Goal: Task Accomplishment & Management: Use online tool/utility

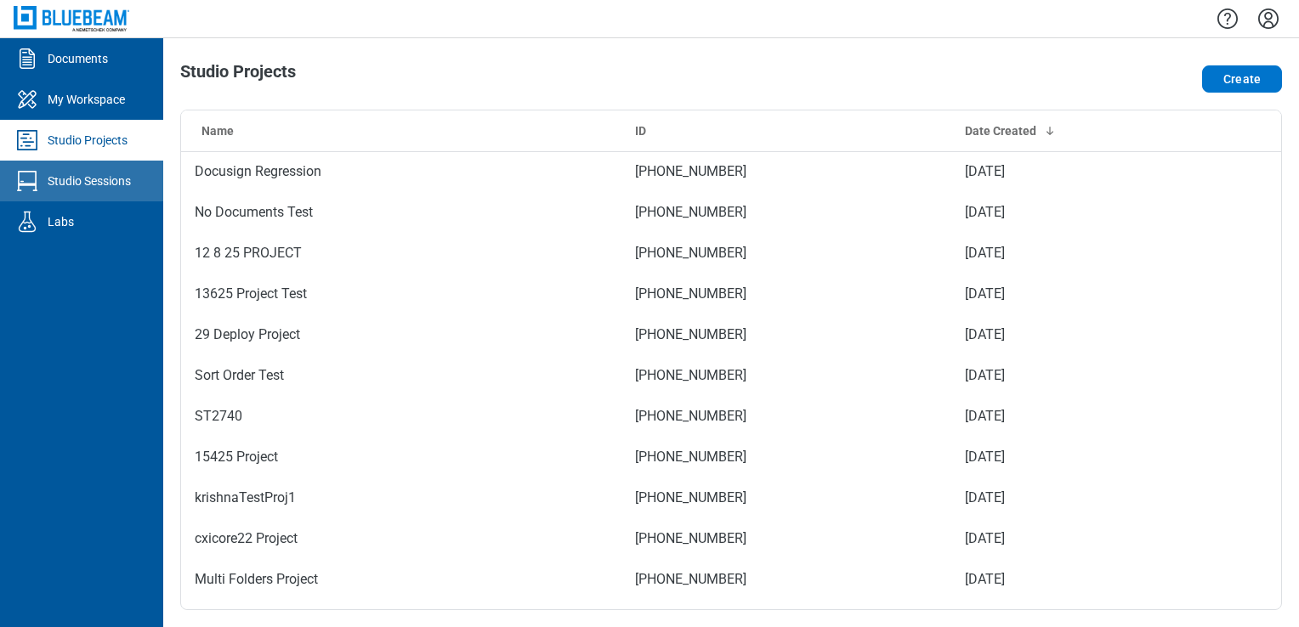
click at [88, 181] on div "Studio Sessions" at bounding box center [89, 181] width 83 height 17
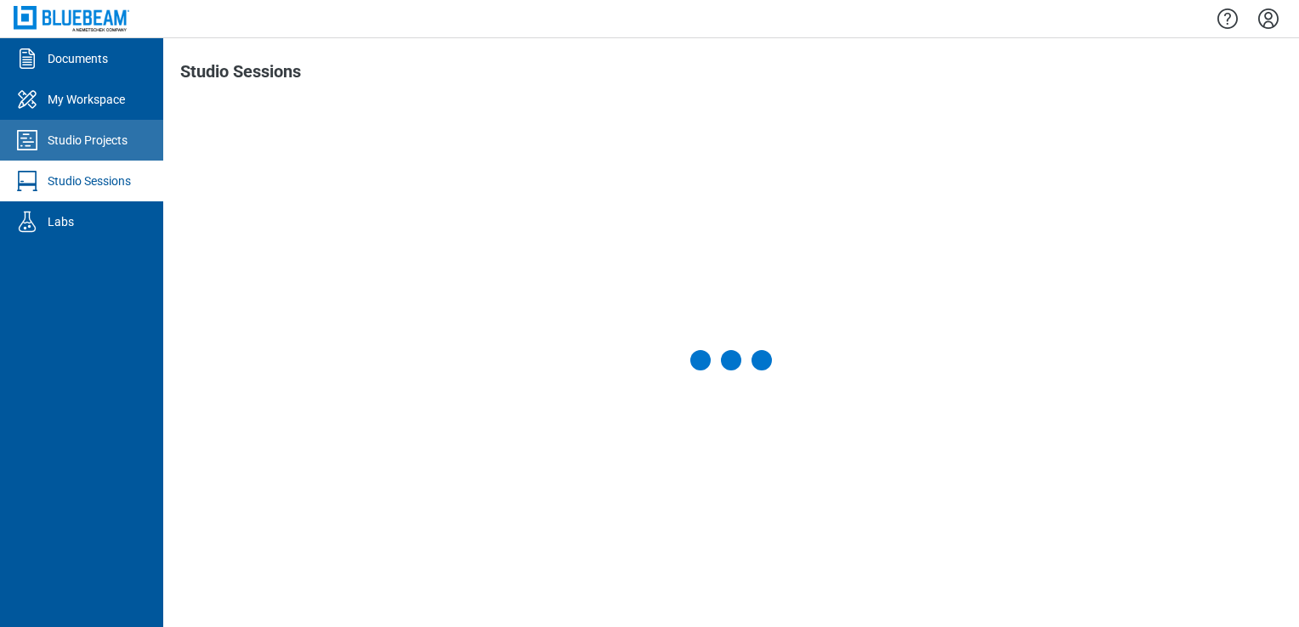
click at [88, 137] on div "Studio Projects" at bounding box center [88, 140] width 80 height 17
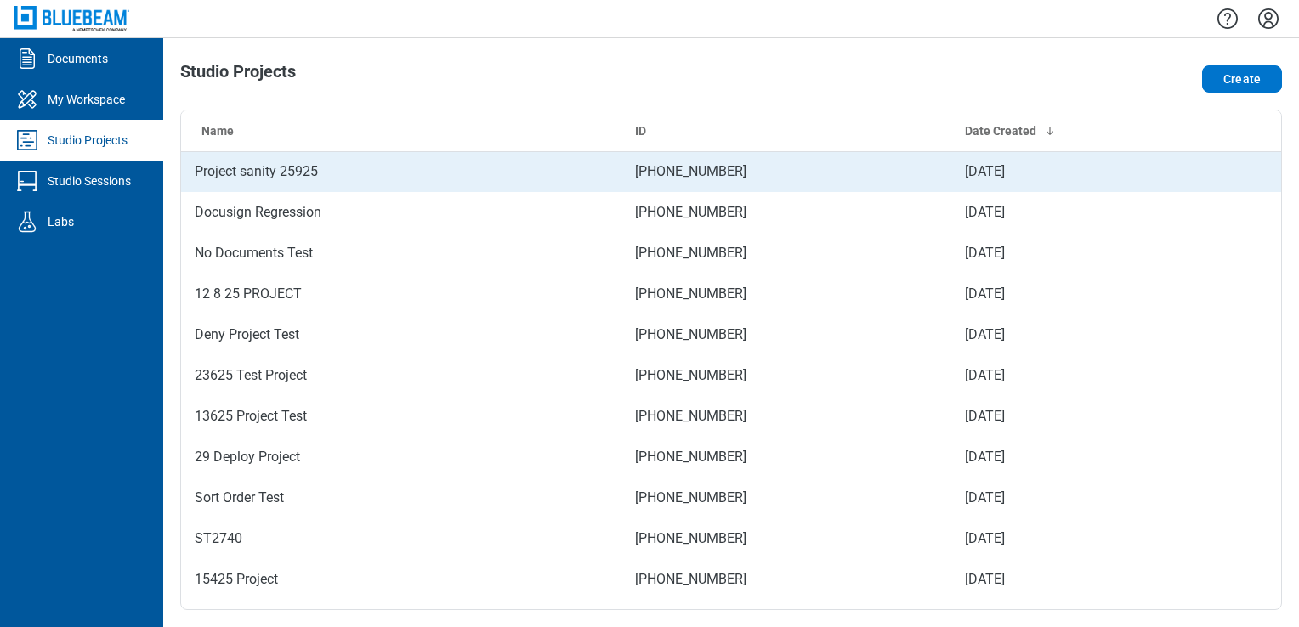
click at [283, 176] on td "Project sanity 25925" at bounding box center [401, 171] width 440 height 41
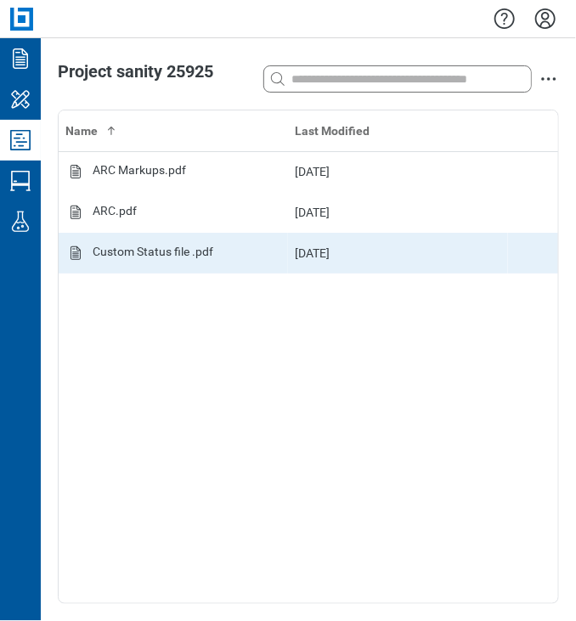
click at [167, 249] on div "Custom Status file .pdf" at bounding box center [153, 253] width 121 height 20
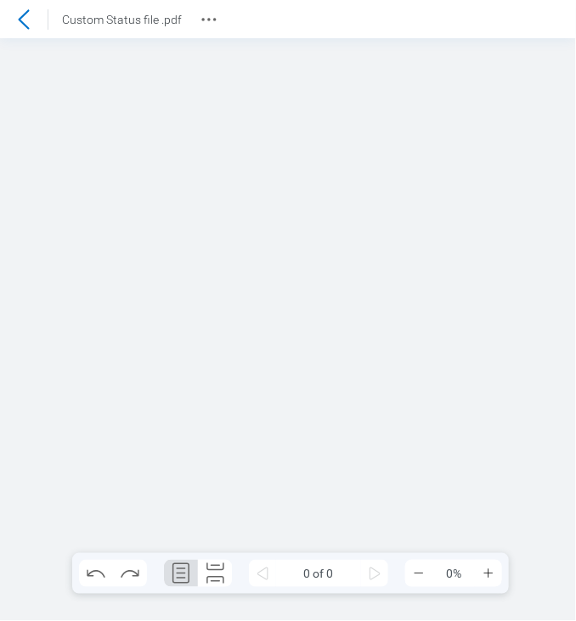
click at [355, 346] on div at bounding box center [288, 329] width 576 height 583
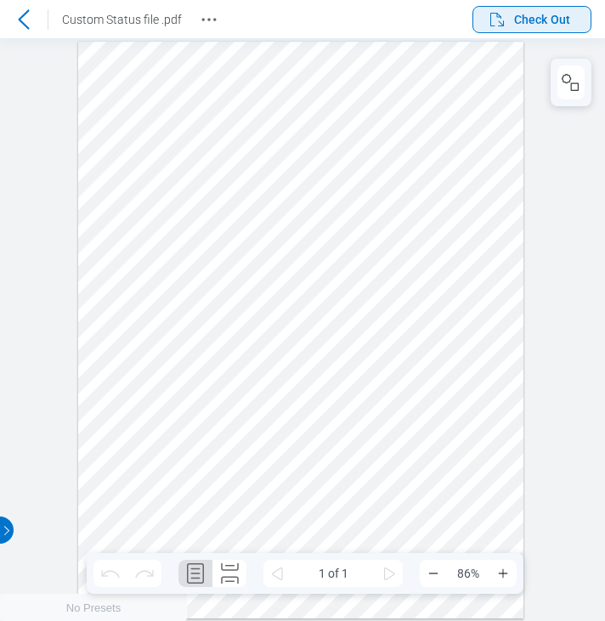
click at [538, 21] on span "Check Out" at bounding box center [542, 19] width 56 height 17
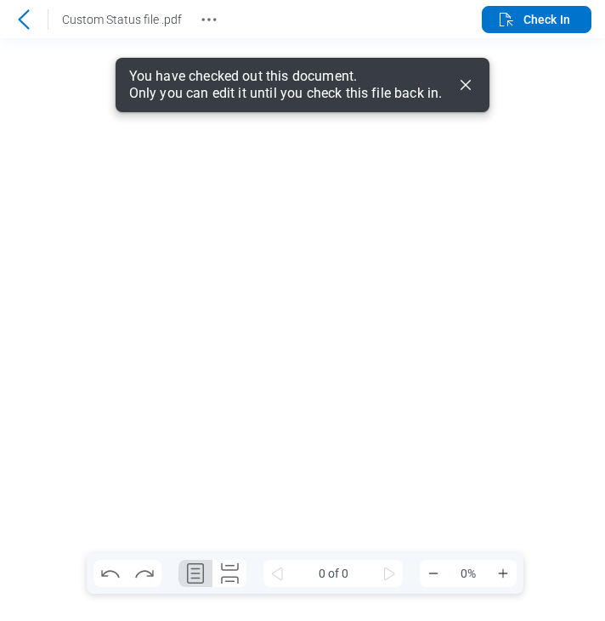
click at [463, 93] on icon "Dismiss" at bounding box center [466, 85] width 20 height 20
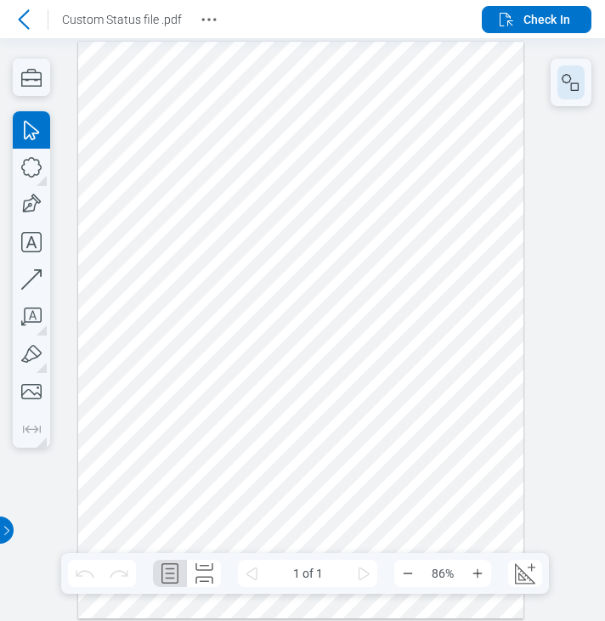
click at [575, 83] on rect "button" at bounding box center [575, 87] width 8 height 8
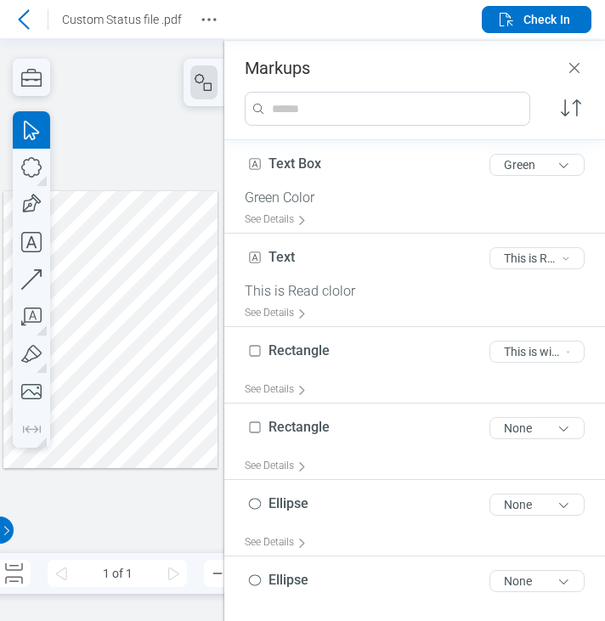
click at [100, 351] on div at bounding box center [110, 329] width 214 height 277
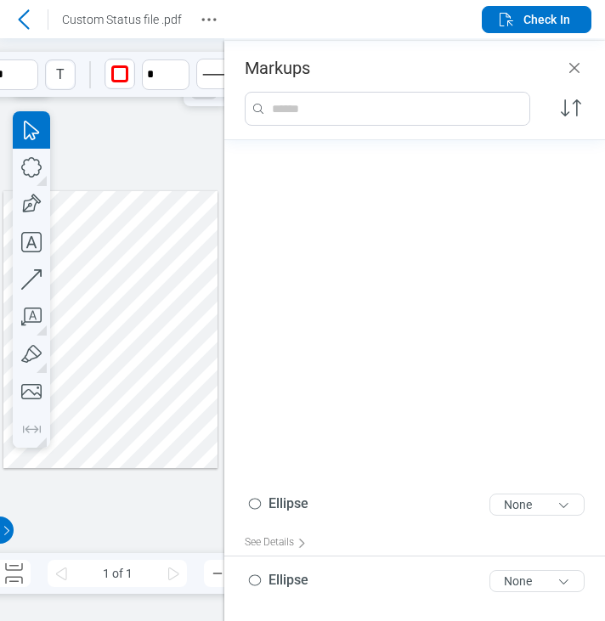
scroll to position [445, 0]
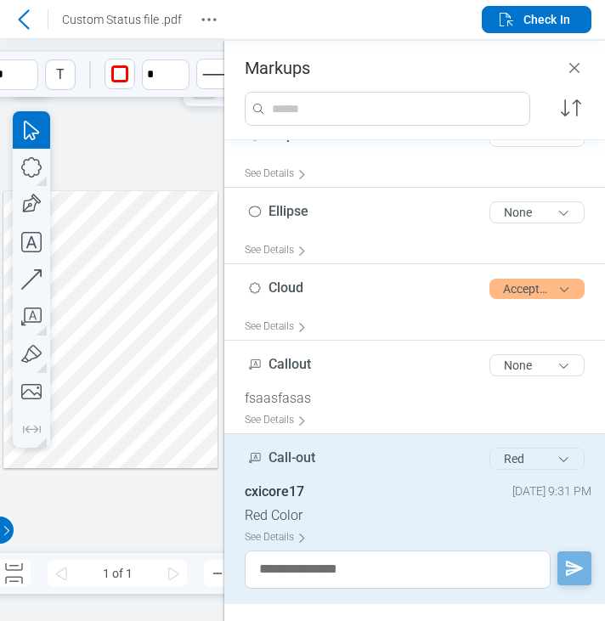
click at [503, 451] on button "Red" at bounding box center [537, 459] width 95 height 22
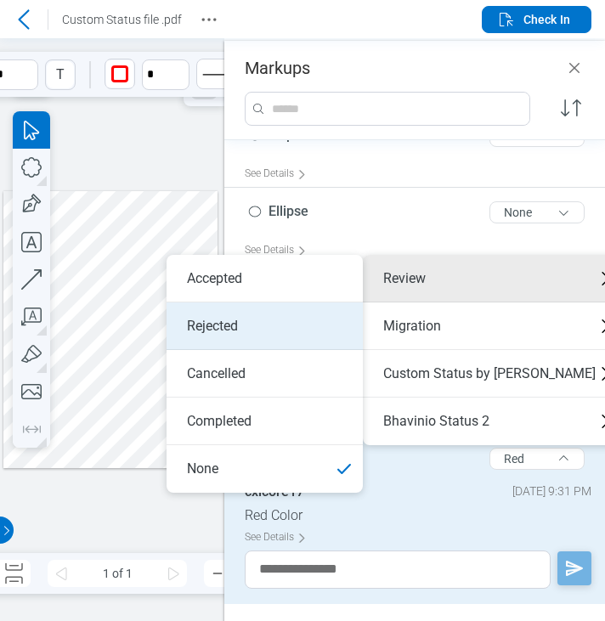
click at [278, 317] on li "Rejected" at bounding box center [265, 327] width 196 height 48
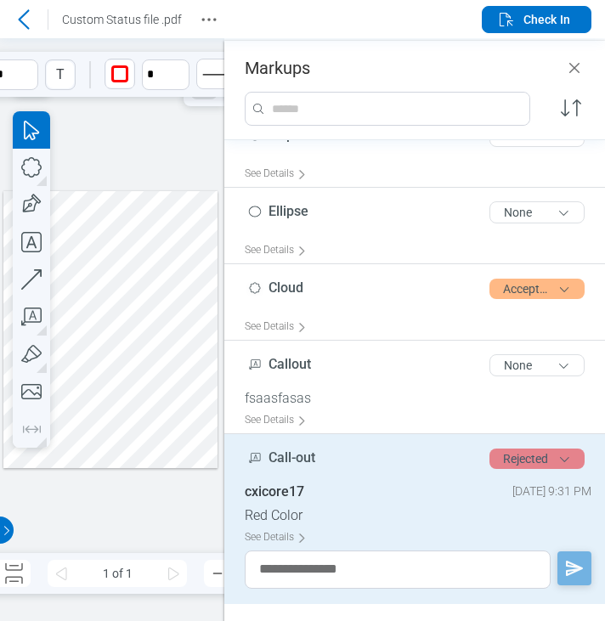
click at [515, 458] on button "Rejected" at bounding box center [537, 459] width 95 height 20
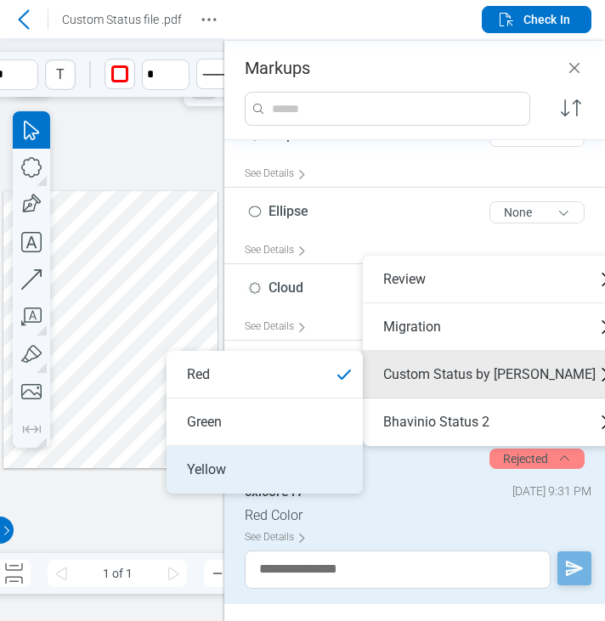
click at [294, 461] on li "Yellow" at bounding box center [265, 470] width 196 height 48
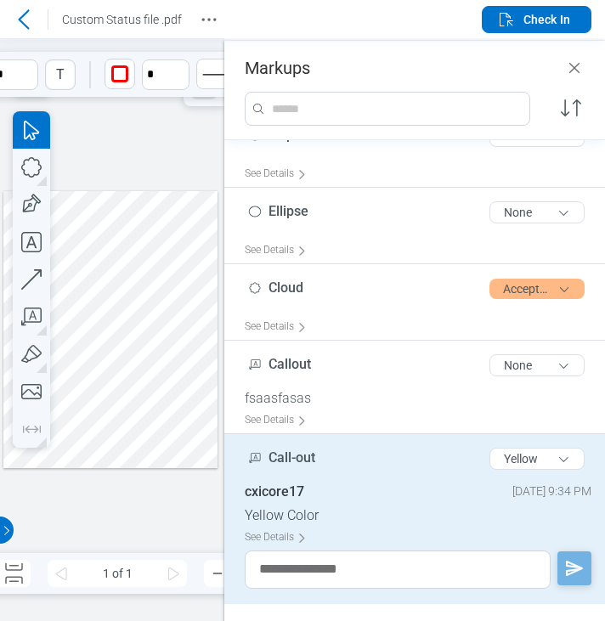
click at [162, 377] on div at bounding box center [110, 329] width 214 height 277
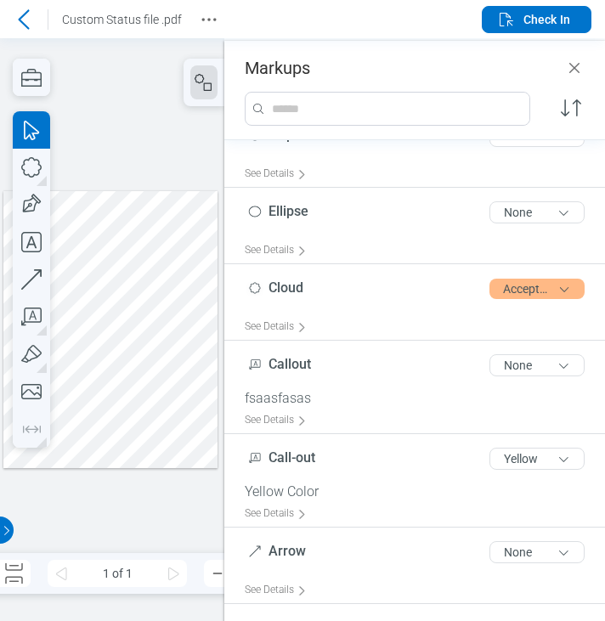
scroll to position [368, 0]
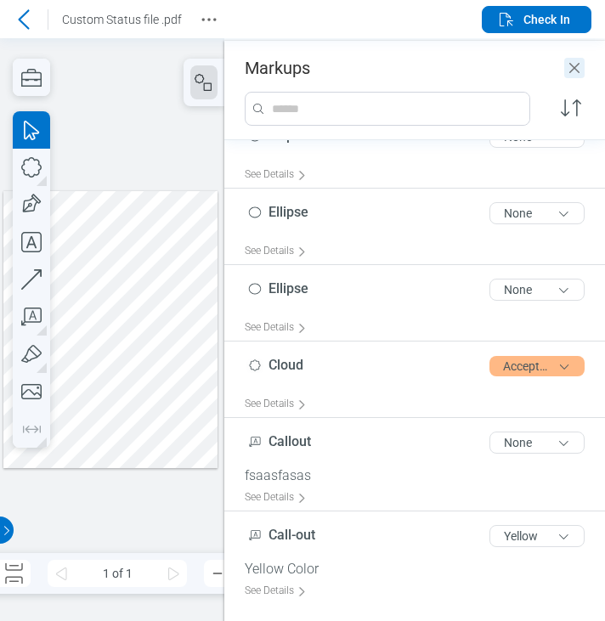
click at [569, 59] on icon "Close" at bounding box center [574, 68] width 20 height 20
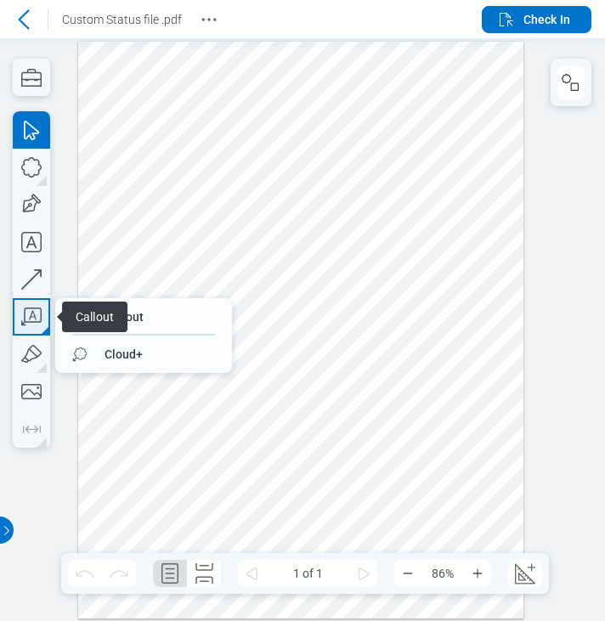
click at [39, 306] on icon "button" at bounding box center [31, 316] width 37 height 37
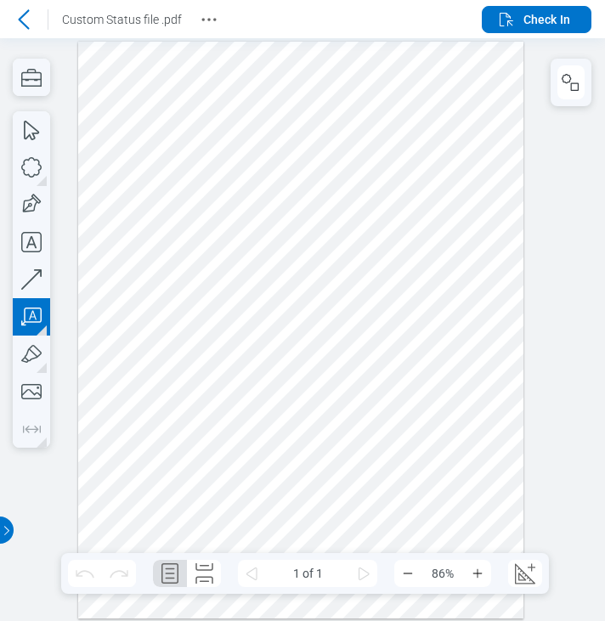
drag, startPoint x: 337, startPoint y: 307, endPoint x: 388, endPoint y: 354, distance: 70.4
click at [388, 354] on div at bounding box center [301, 330] width 446 height 577
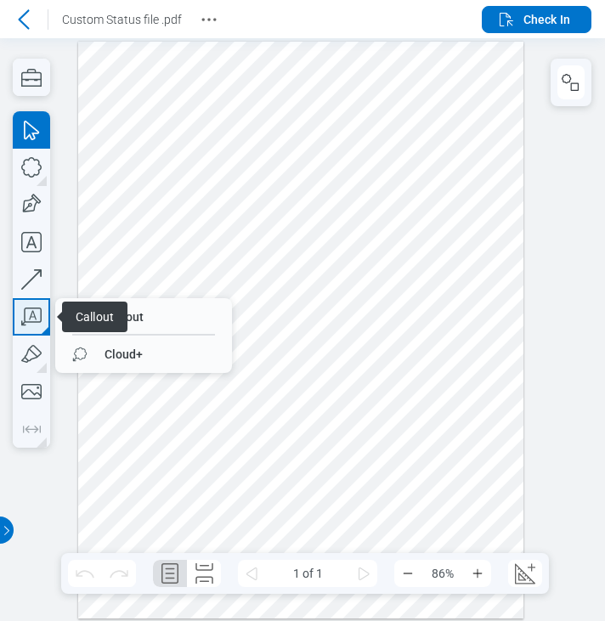
click at [28, 312] on icon "button" at bounding box center [31, 316] width 37 height 37
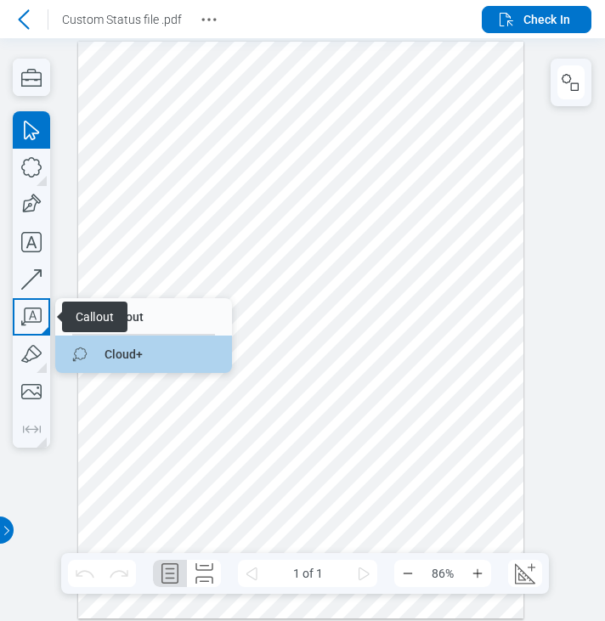
drag, startPoint x: 96, startPoint y: 343, endPoint x: 289, endPoint y: 276, distance: 204.3
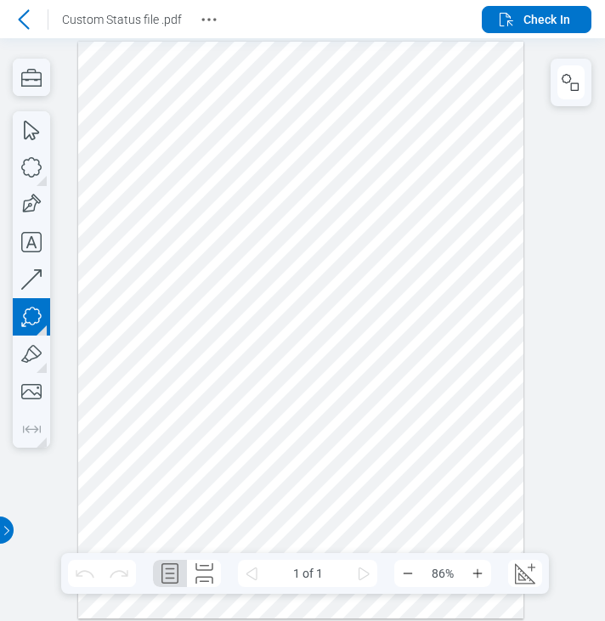
drag, startPoint x: 330, startPoint y: 280, endPoint x: 401, endPoint y: 331, distance: 88.2
click at [401, 331] on div at bounding box center [301, 330] width 446 height 577
click at [367, 393] on div at bounding box center [301, 330] width 446 height 577
click at [455, 343] on div at bounding box center [301, 330] width 446 height 577
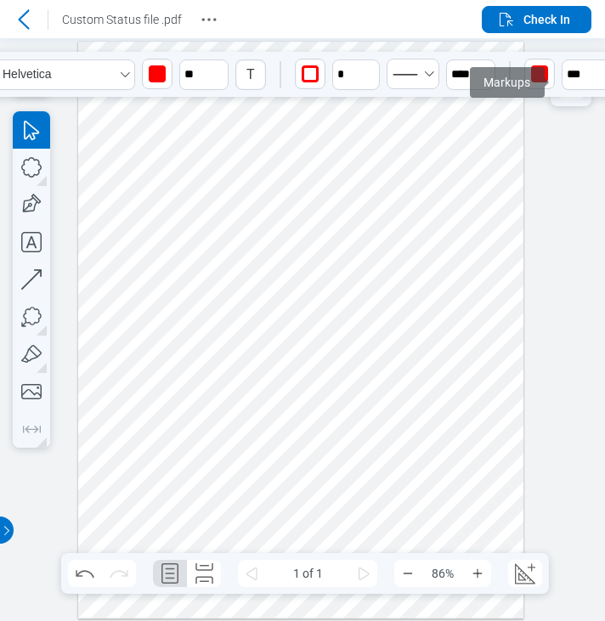
click at [551, 153] on div at bounding box center [302, 329] width 605 height 583
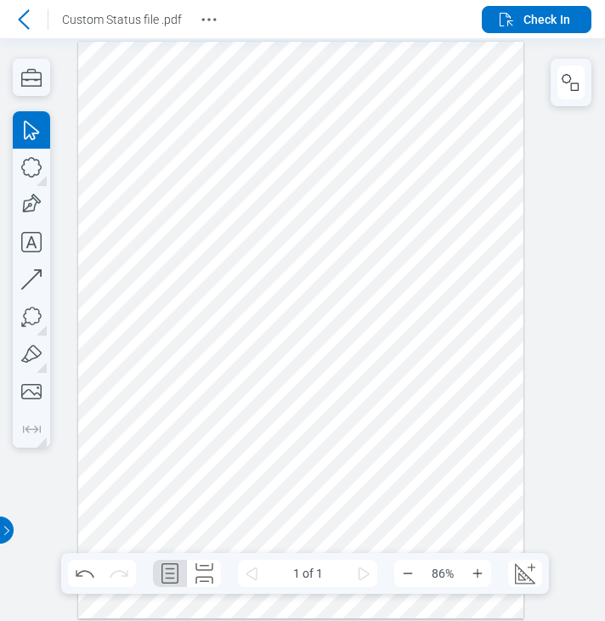
click at [504, 141] on div at bounding box center [301, 330] width 446 height 577
click at [566, 84] on icon "button" at bounding box center [571, 82] width 20 height 20
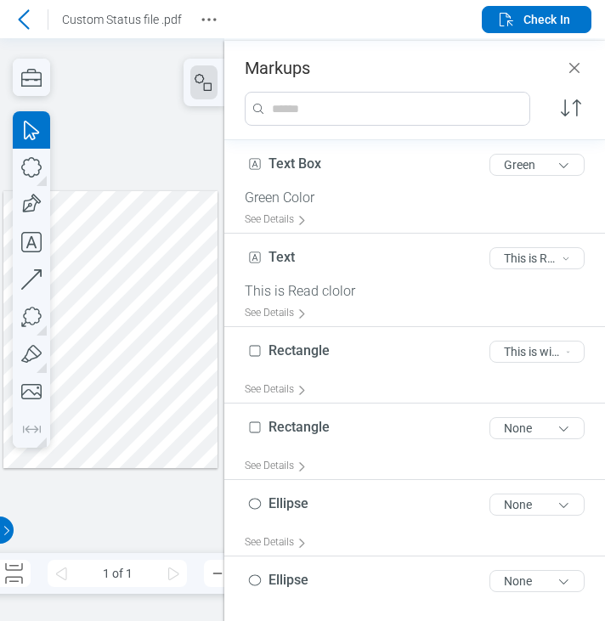
click at [141, 313] on div at bounding box center [110, 329] width 214 height 277
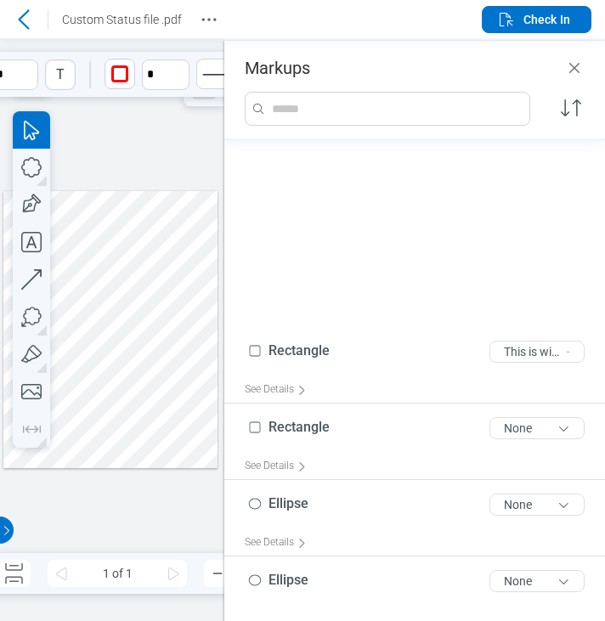
scroll to position [275, 0]
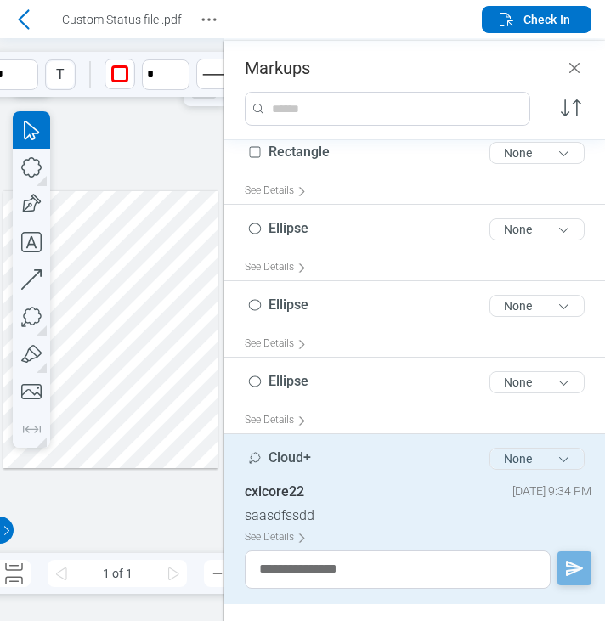
click at [538, 451] on button "None" at bounding box center [537, 459] width 95 height 22
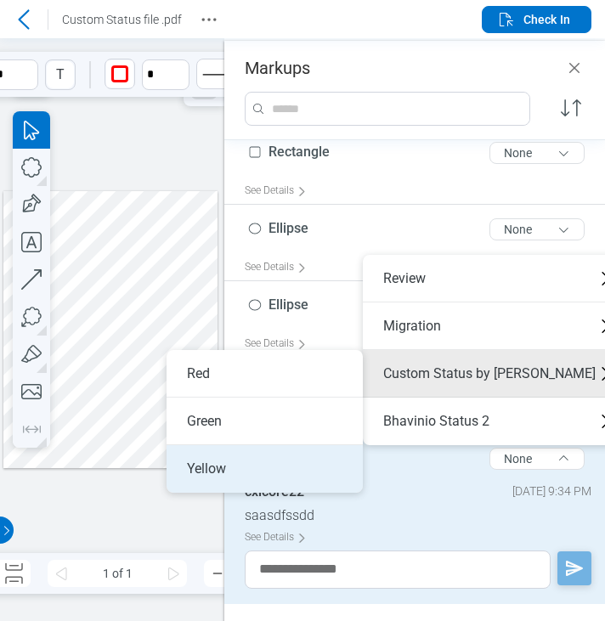
click at [278, 462] on li "Yellow" at bounding box center [265, 469] width 196 height 48
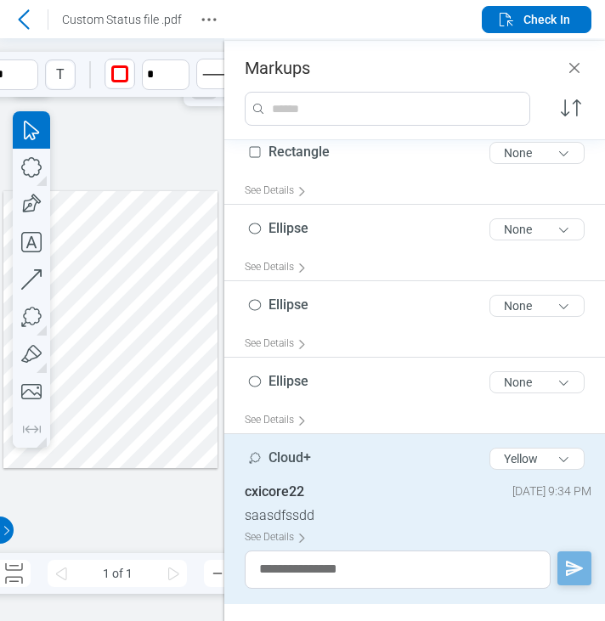
click at [158, 413] on div at bounding box center [110, 329] width 214 height 277
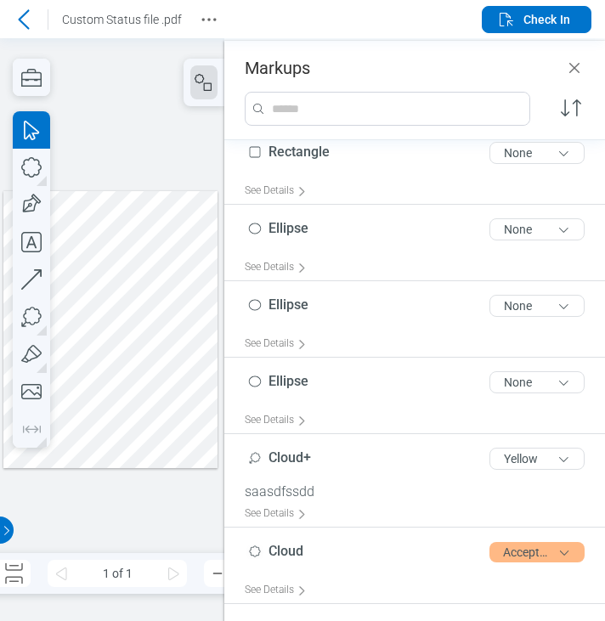
click at [150, 326] on div at bounding box center [110, 329] width 214 height 277
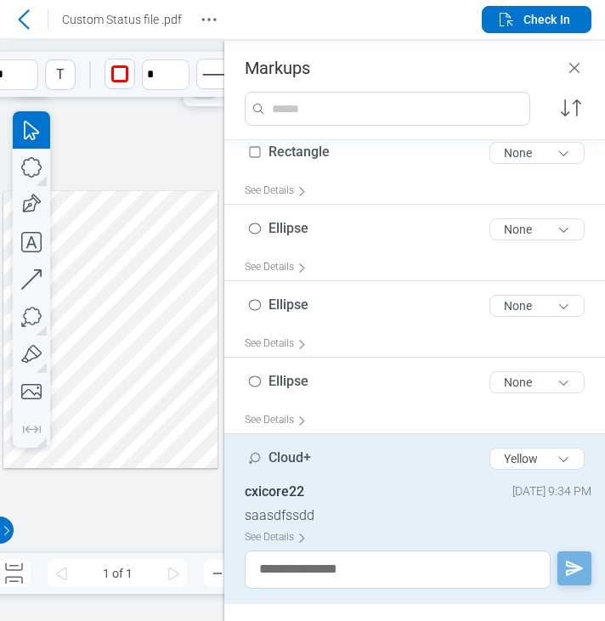
click at [150, 326] on div at bounding box center [110, 329] width 214 height 277
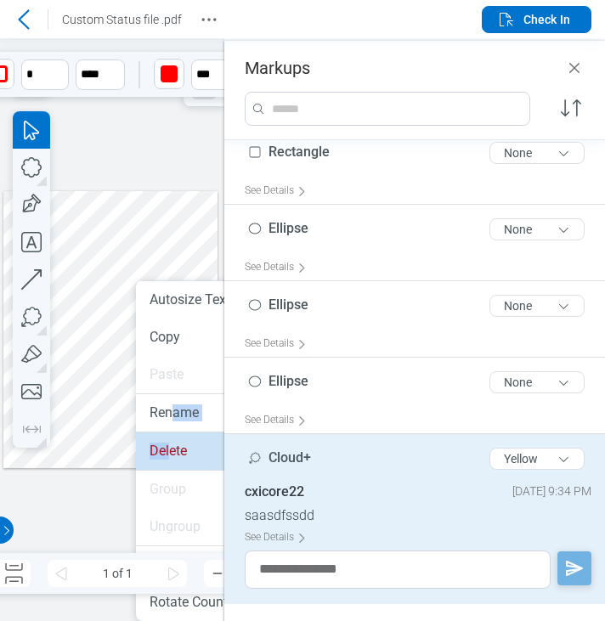
drag, startPoint x: 170, startPoint y: 430, endPoint x: 170, endPoint y: 451, distance: 21.2
click at [170, 451] on ul "Autosize Text Box Copy Paste Rename Delete Group Ungroup Rotate Clockwise Rotat…" at bounding box center [234, 450] width 196 height 341
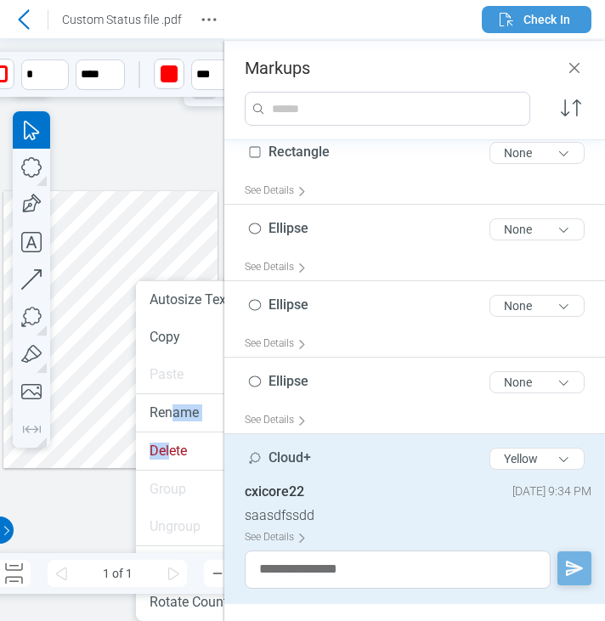
click at [575, 14] on button "Check In" at bounding box center [537, 19] width 110 height 27
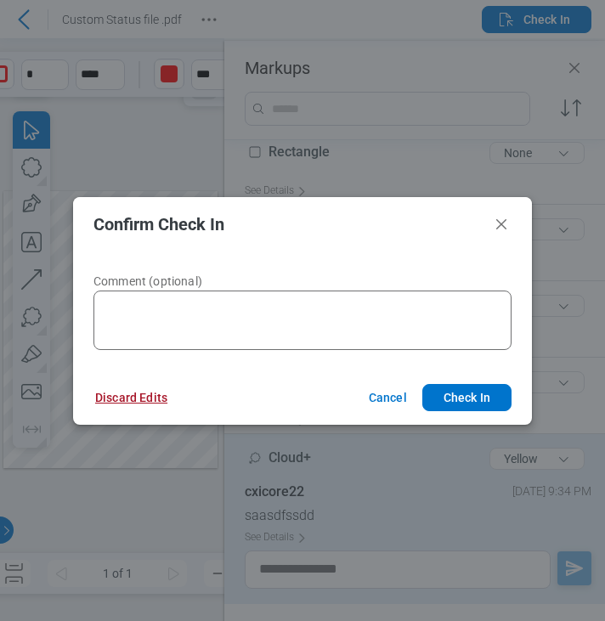
click at [122, 397] on button "Discard Edits" at bounding box center [131, 397] width 113 height 27
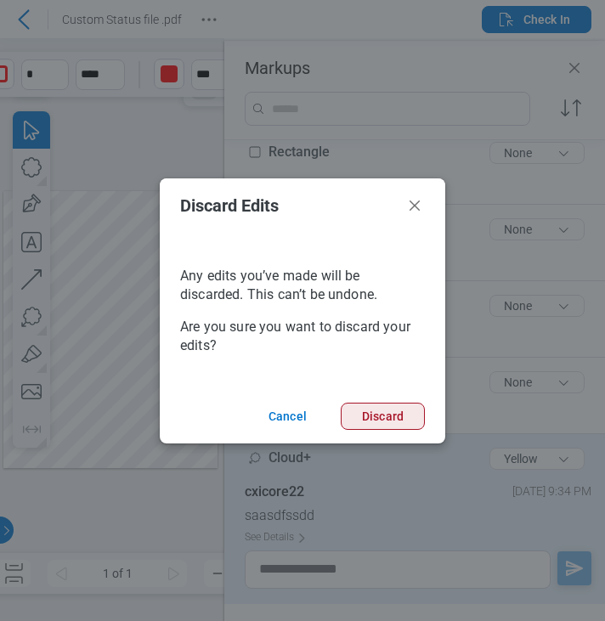
click at [357, 410] on button "Discard" at bounding box center [383, 416] width 84 height 27
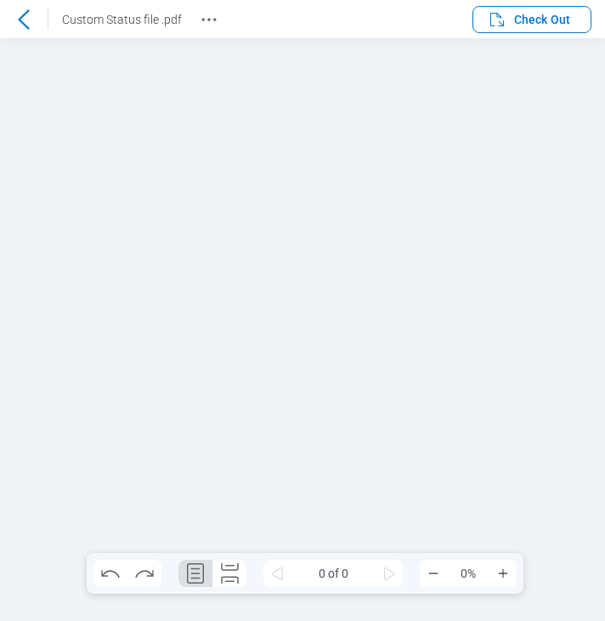
scroll to position [0, 0]
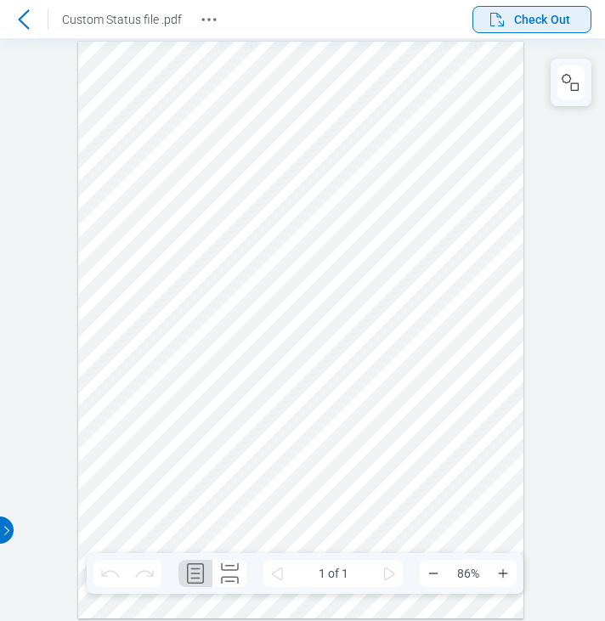
click at [514, 31] on button "Check Out" at bounding box center [532, 19] width 119 height 27
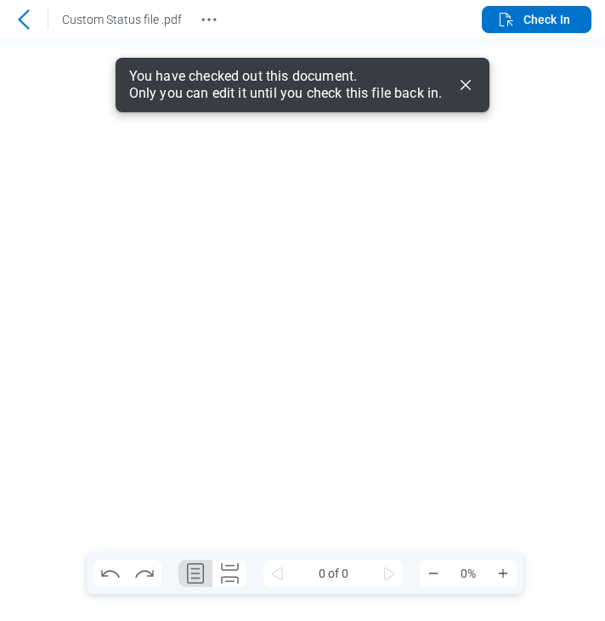
click at [471, 86] on icon "Dismiss" at bounding box center [466, 85] width 20 height 20
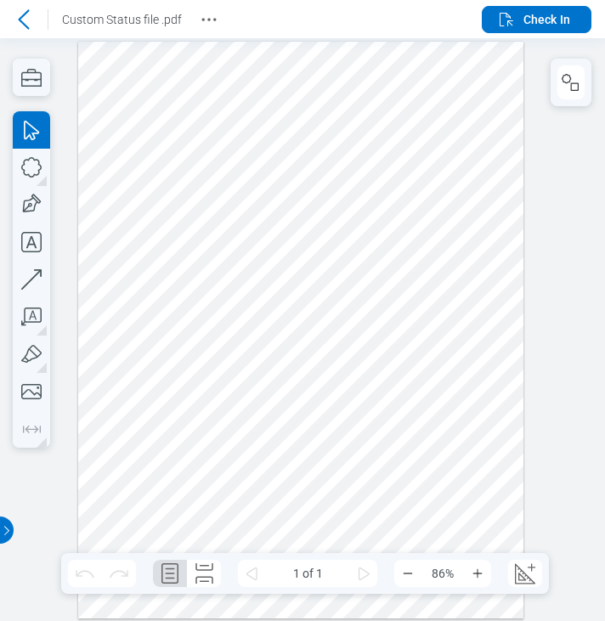
click at [286, 351] on div at bounding box center [301, 330] width 446 height 577
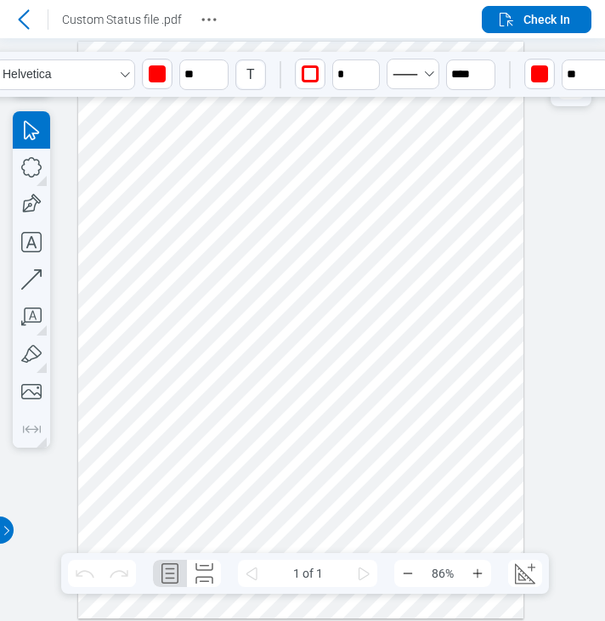
click at [543, 133] on div at bounding box center [302, 329] width 605 height 583
click at [439, 214] on div at bounding box center [301, 330] width 446 height 577
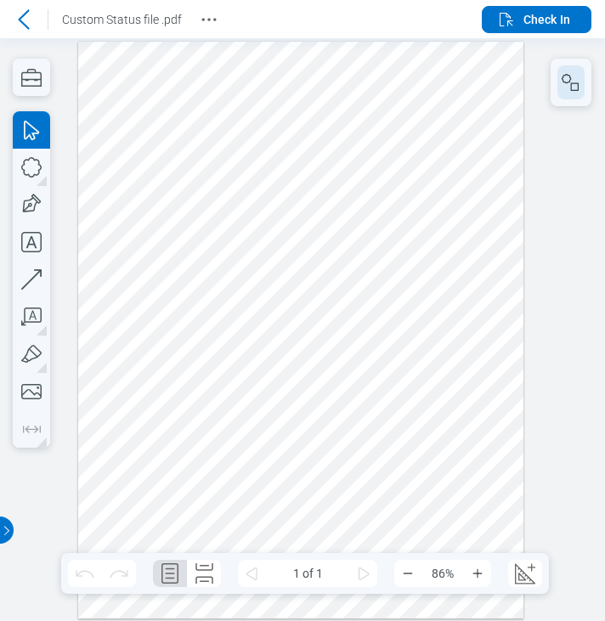
click at [575, 74] on icon "button" at bounding box center [571, 82] width 20 height 20
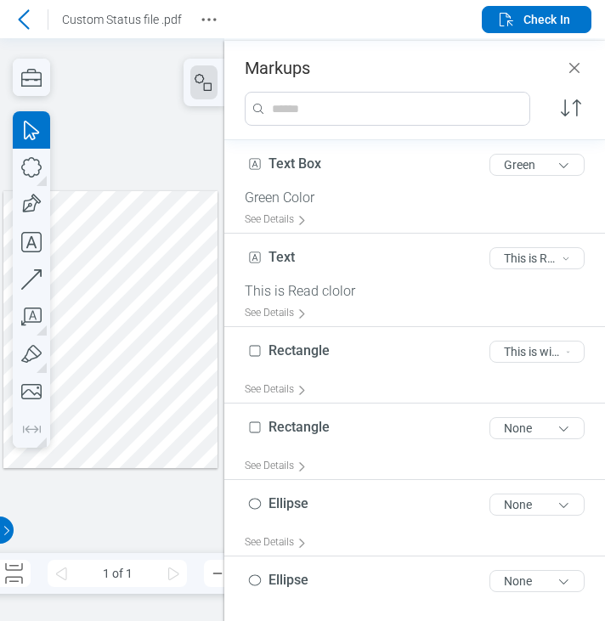
click at [95, 344] on div at bounding box center [110, 329] width 214 height 277
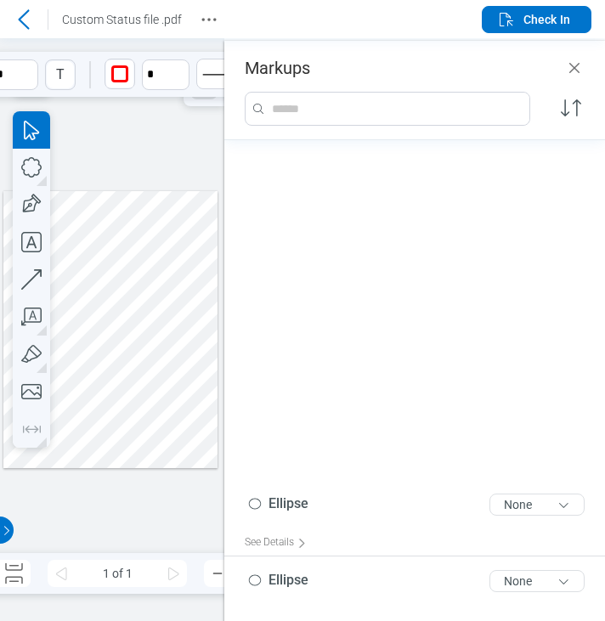
scroll to position [445, 0]
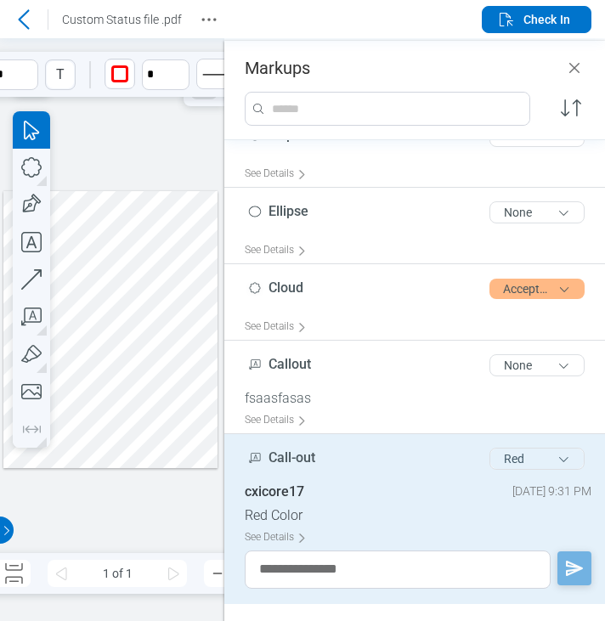
click at [521, 461] on button "Red" at bounding box center [537, 459] width 95 height 22
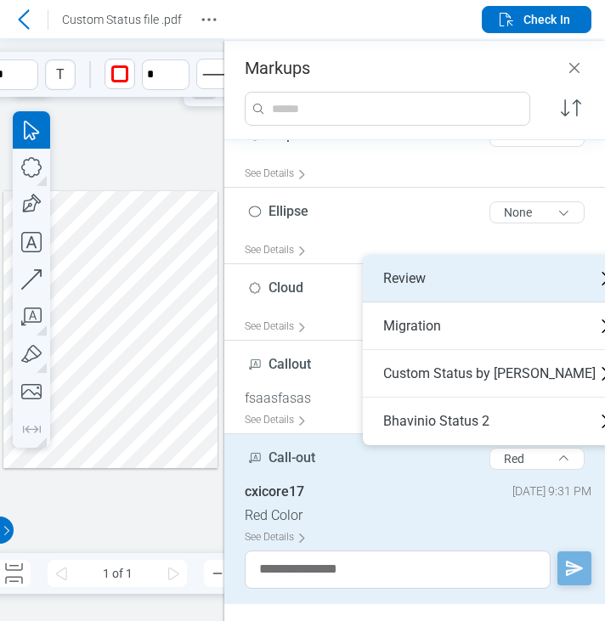
drag, startPoint x: 496, startPoint y: 290, endPoint x: 483, endPoint y: 292, distance: 13.7
click at [495, 288] on div "Review" at bounding box center [496, 279] width 267 height 48
click at [483, 286] on div "Review" at bounding box center [496, 279] width 267 height 48
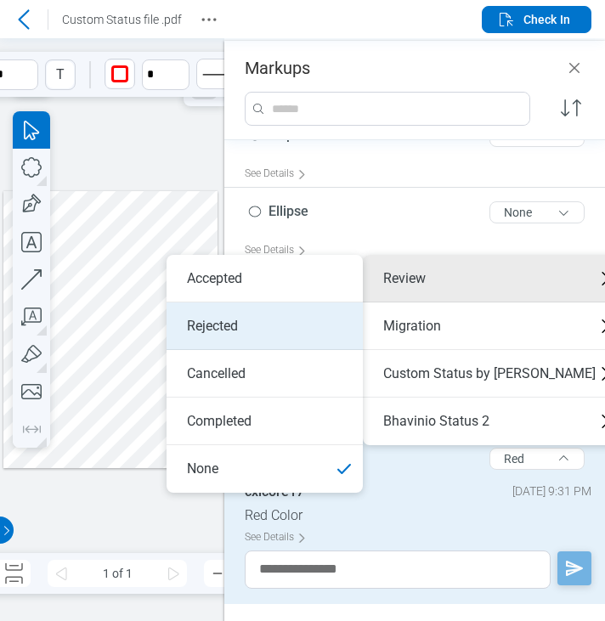
click at [302, 329] on li "Rejected" at bounding box center [265, 327] width 196 height 48
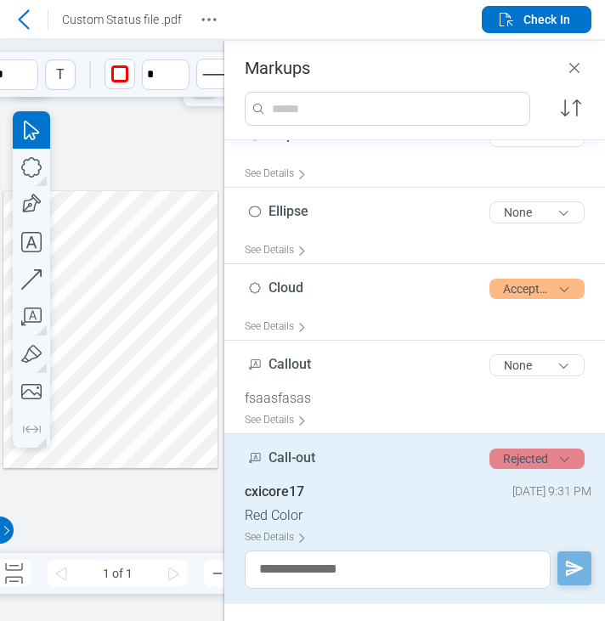
click at [527, 462] on button "Rejected" at bounding box center [537, 459] width 95 height 20
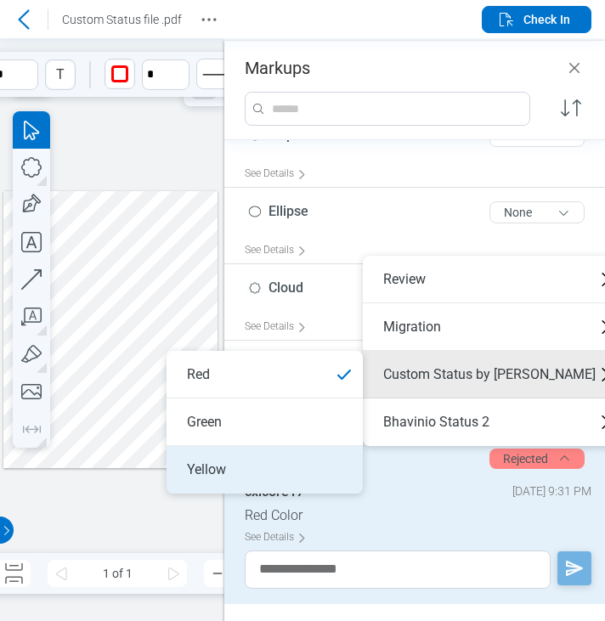
click at [289, 456] on li "Yellow" at bounding box center [265, 470] width 196 height 48
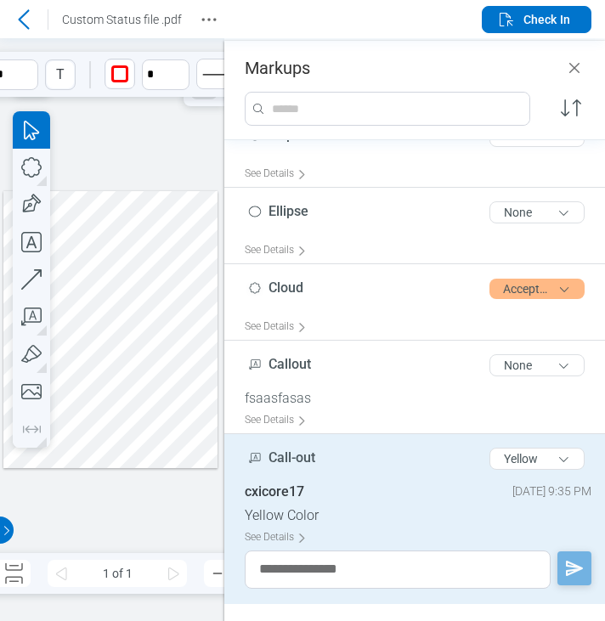
click at [161, 372] on div at bounding box center [110, 329] width 214 height 277
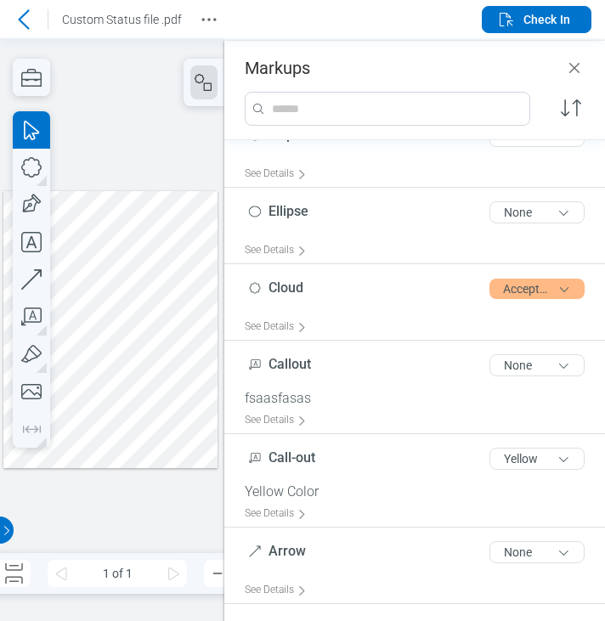
scroll to position [368, 0]
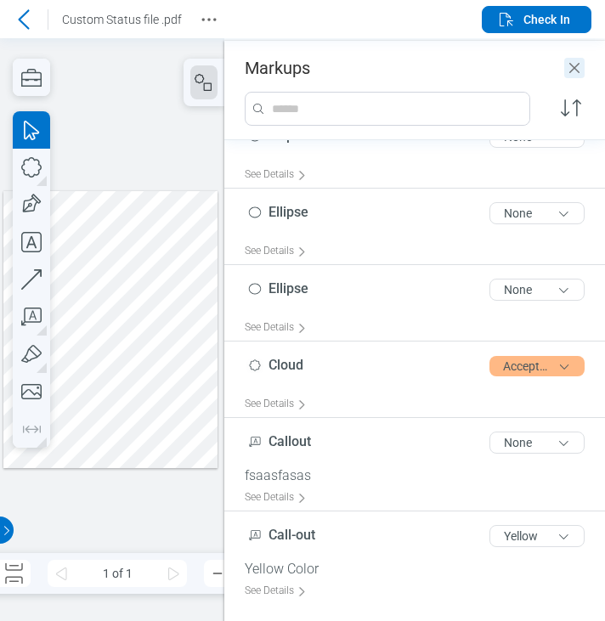
click at [575, 66] on icon "Close" at bounding box center [574, 68] width 20 height 20
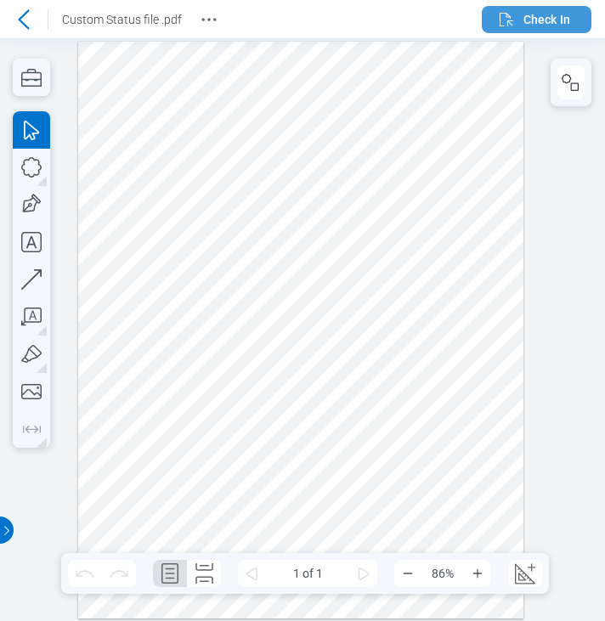
click at [559, 20] on span "Check In" at bounding box center [547, 19] width 47 height 17
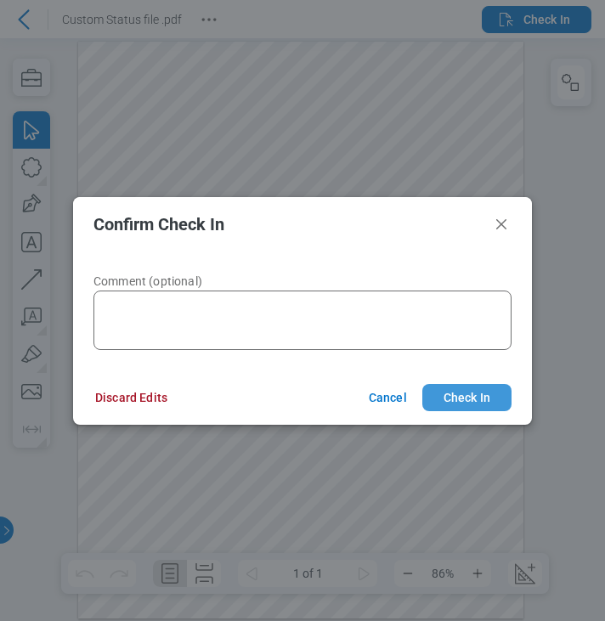
click at [487, 399] on button "Check In" at bounding box center [466, 397] width 89 height 27
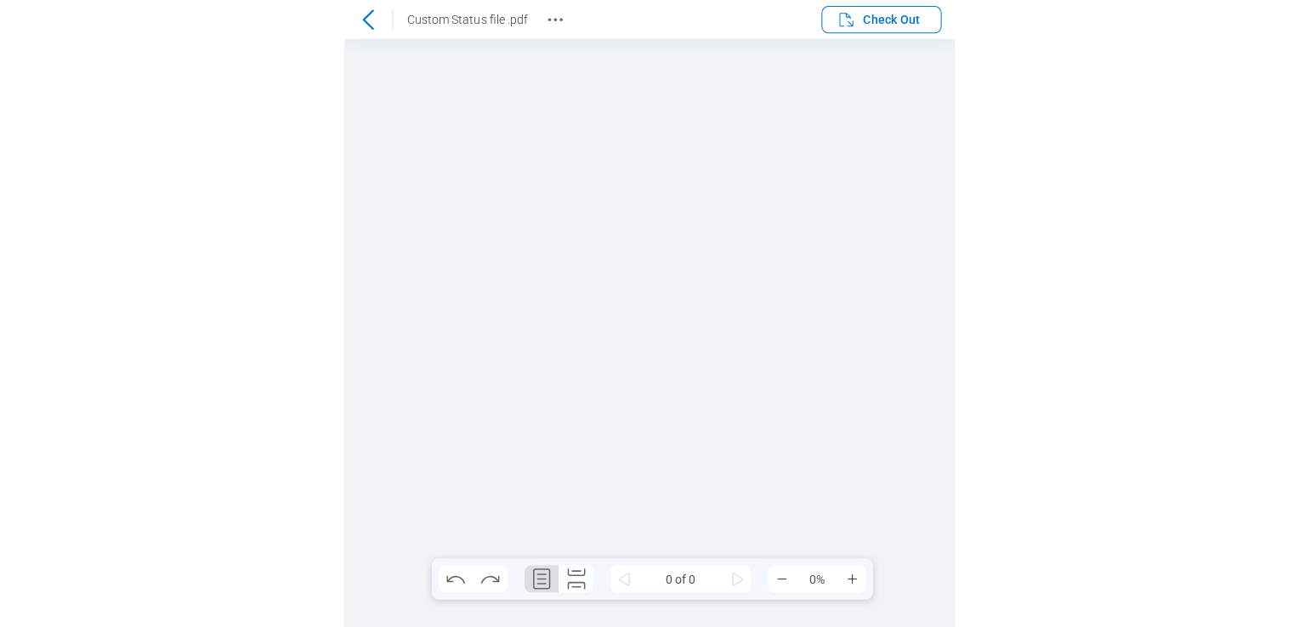
scroll to position [0, 0]
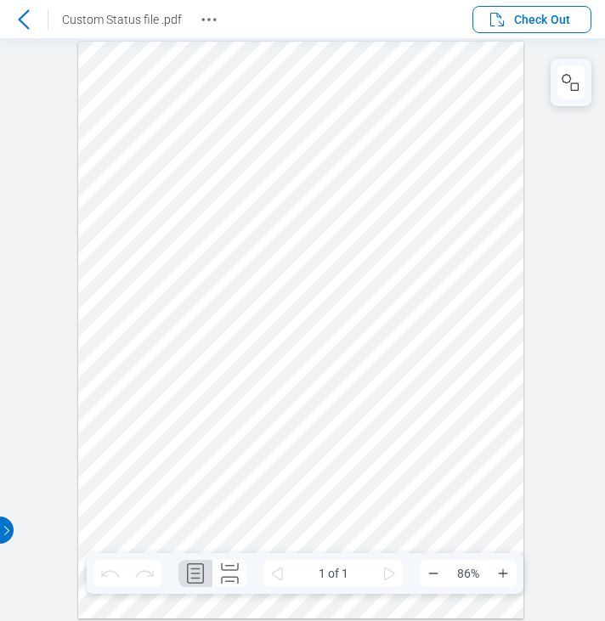
click at [302, 362] on div at bounding box center [301, 330] width 446 height 577
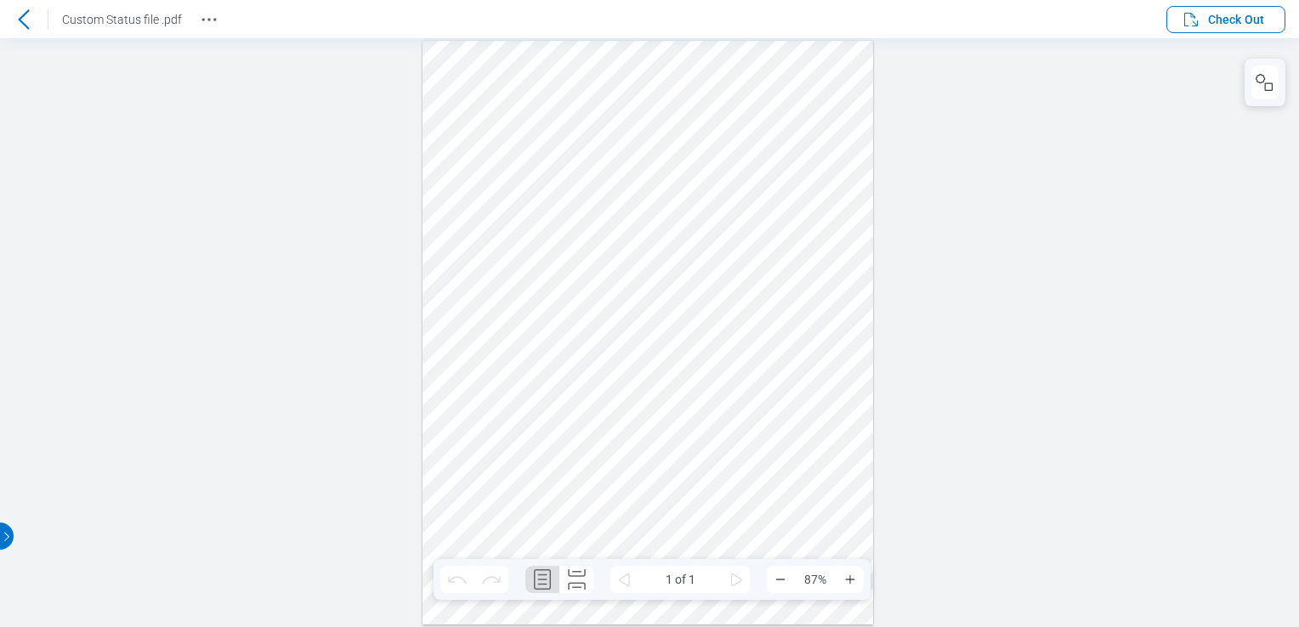
click at [36, 25] on div at bounding box center [23, 19] width 27 height 27
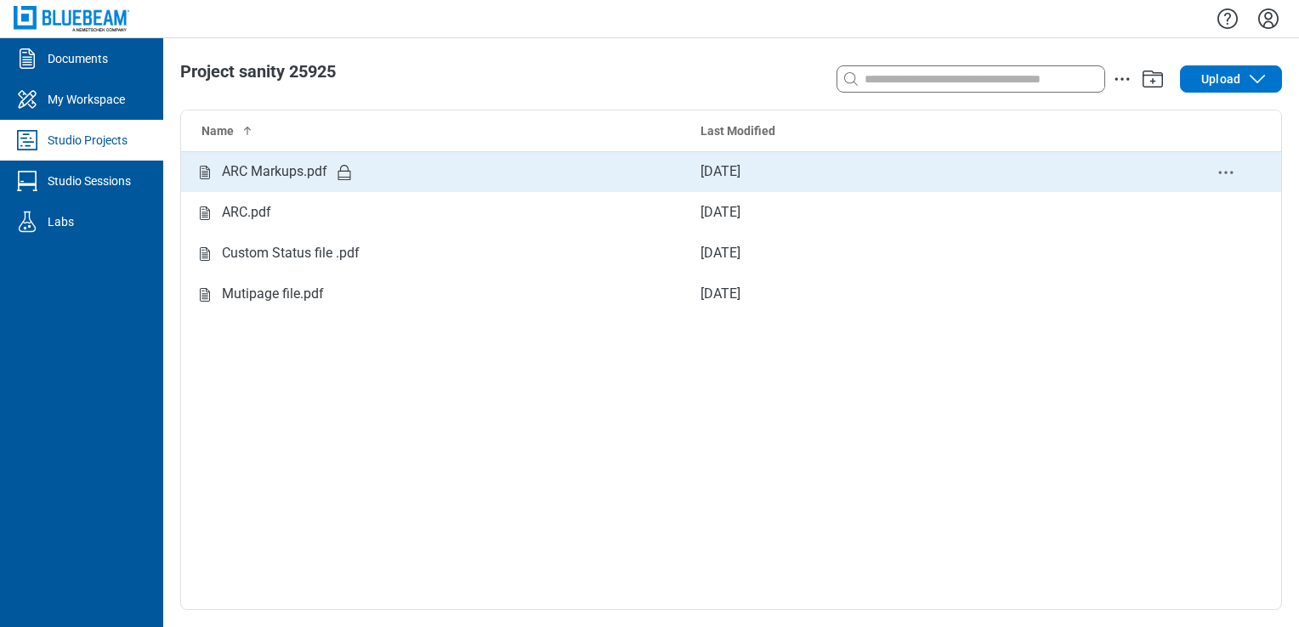
click at [365, 173] on div "ARC Markups.pdf" at bounding box center [434, 171] width 479 height 21
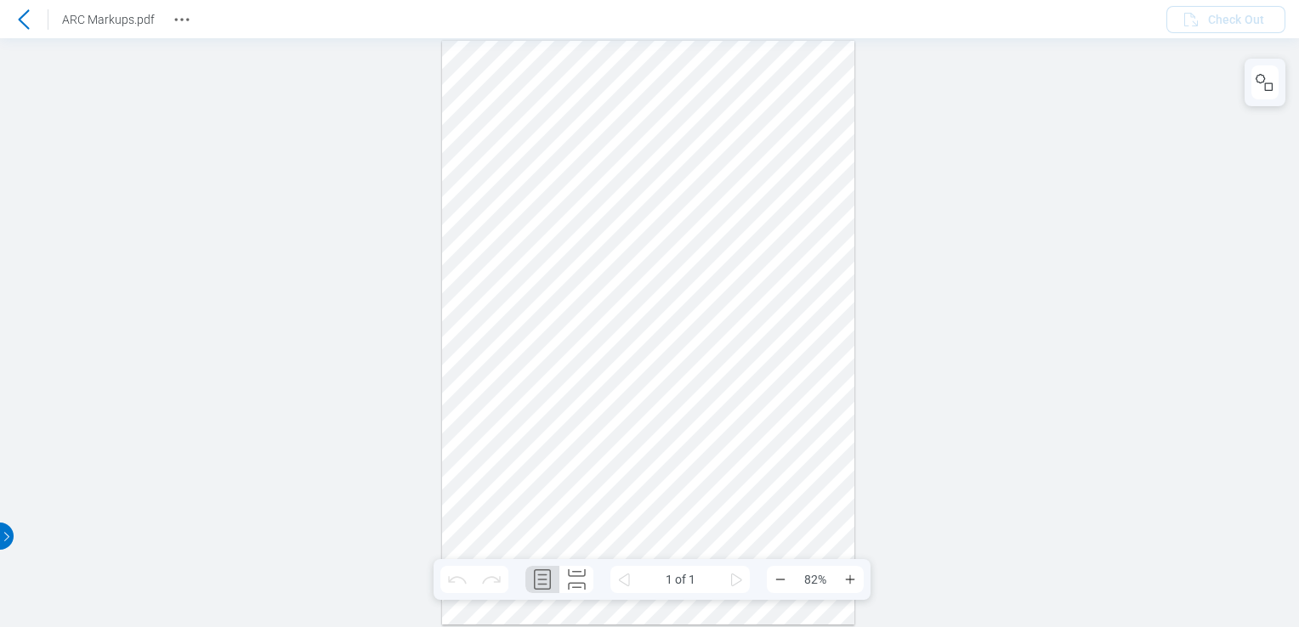
click at [27, 21] on icon at bounding box center [24, 19] width 20 height 20
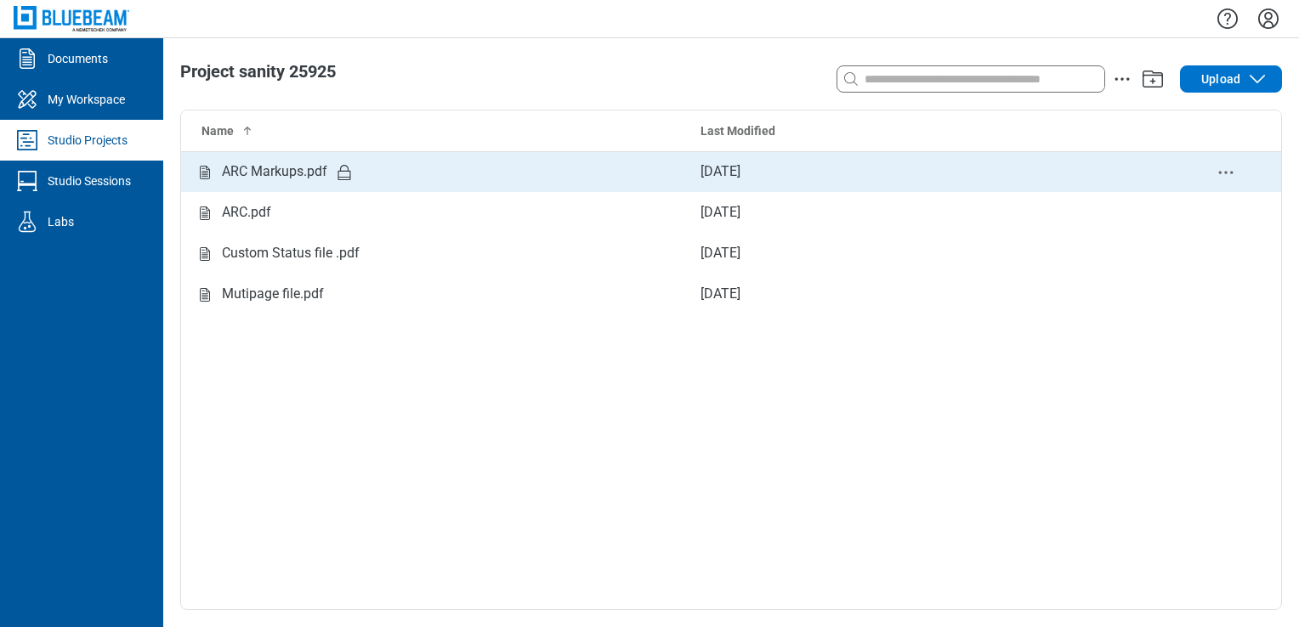
click at [277, 176] on div "ARC Markups.pdf" at bounding box center [274, 171] width 105 height 21
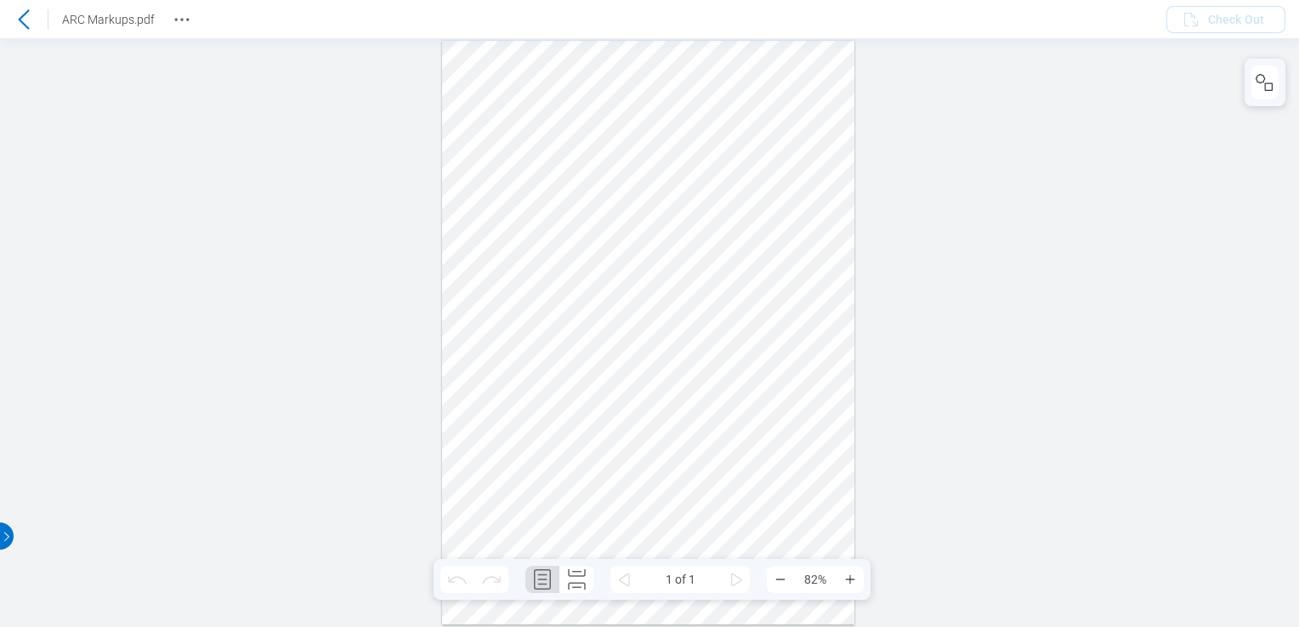
click at [26, 26] on icon at bounding box center [23, 19] width 11 height 20
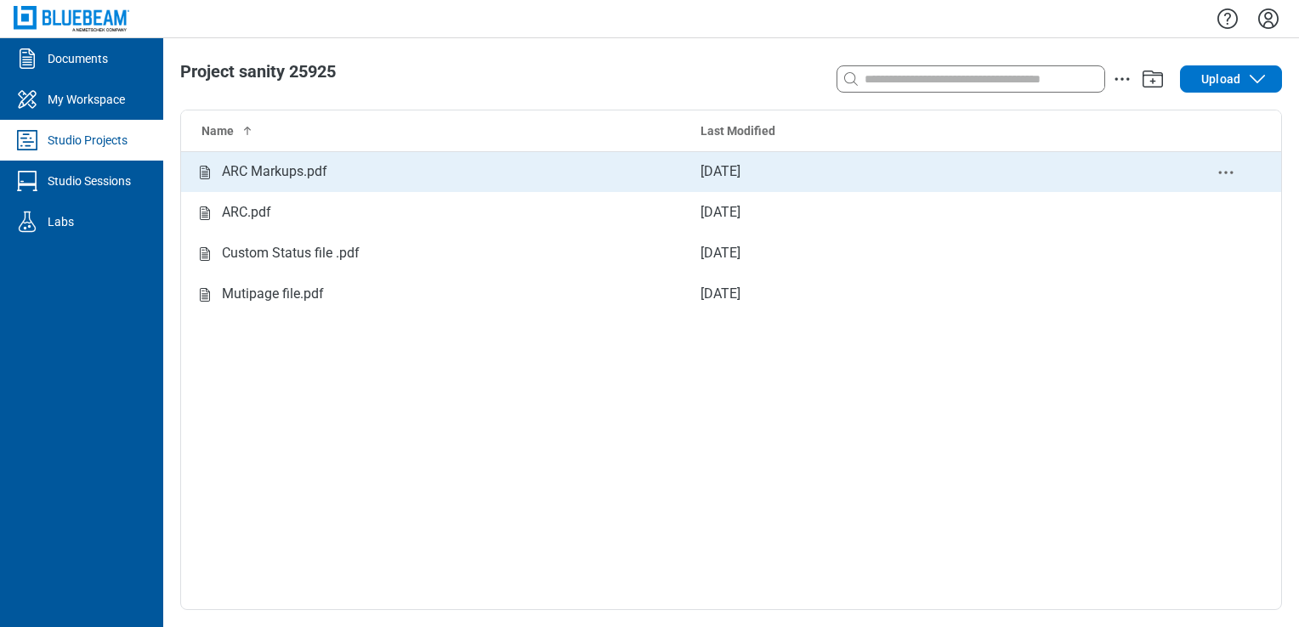
click at [309, 153] on td "ARC Markups.pdf" at bounding box center [434, 171] width 506 height 41
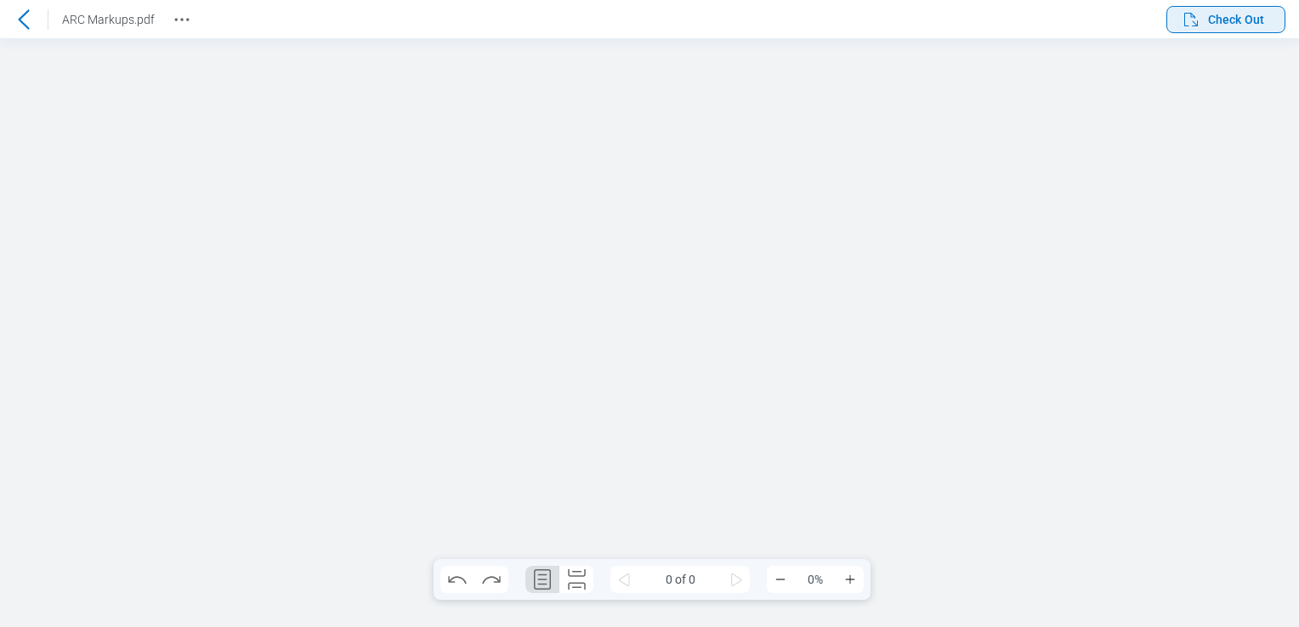
drag, startPoint x: 1266, startPoint y: 25, endPoint x: 1254, endPoint y: 20, distance: 14.1
click at [575, 27] on button "Check Out" at bounding box center [1225, 19] width 119 height 27
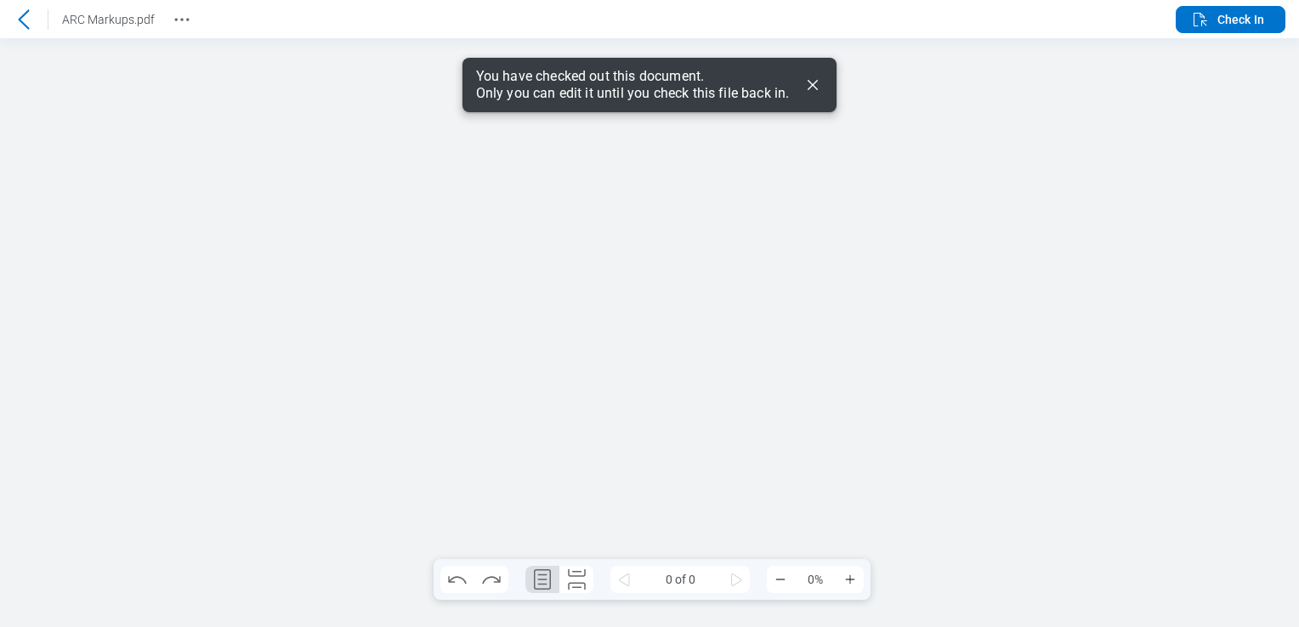
click at [575, 82] on icon "Dismiss" at bounding box center [812, 85] width 20 height 20
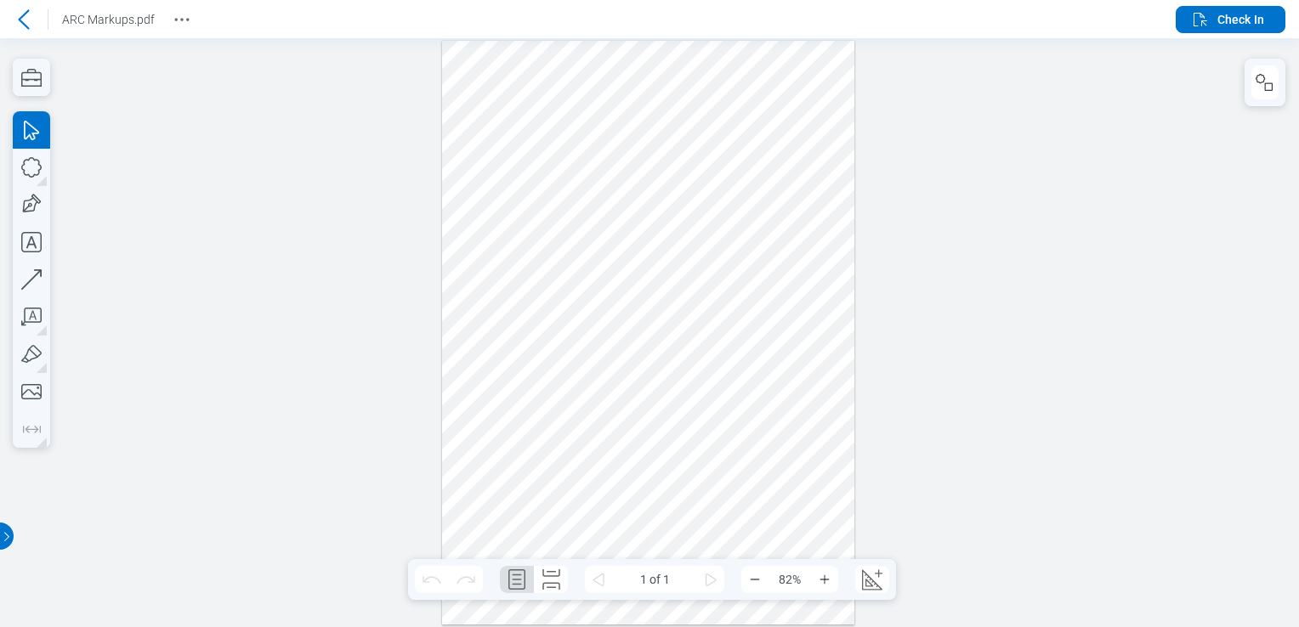
click at [575, 377] on div at bounding box center [648, 333] width 413 height 584
click at [575, 70] on button "button" at bounding box center [1264, 82] width 27 height 34
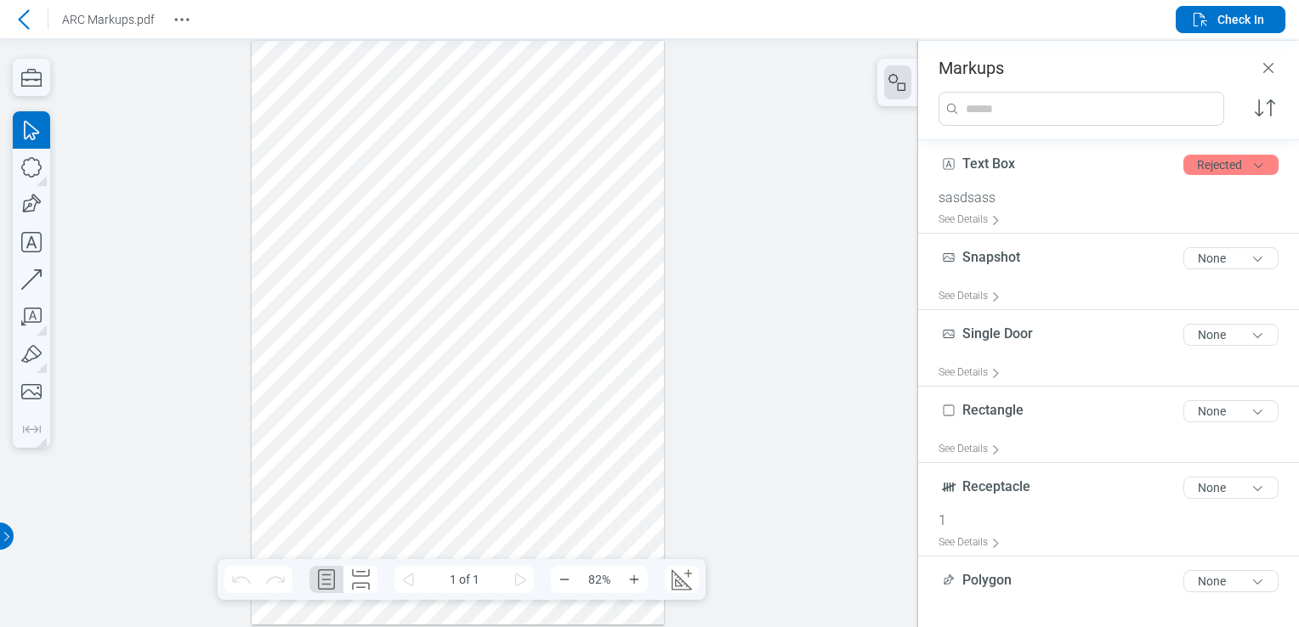
click at [531, 365] on div at bounding box center [458, 333] width 413 height 584
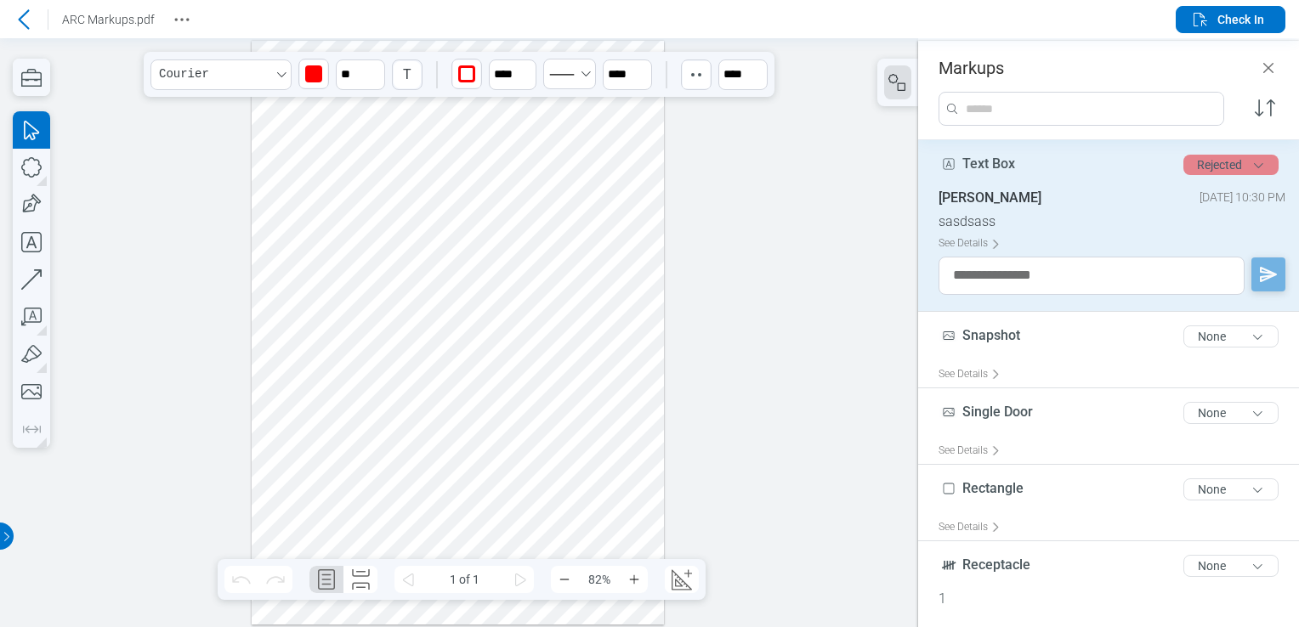
click at [575, 168] on button "Rejected" at bounding box center [1230, 165] width 95 height 20
click at [575, 191] on div "Review" at bounding box center [1167, 198] width 196 height 48
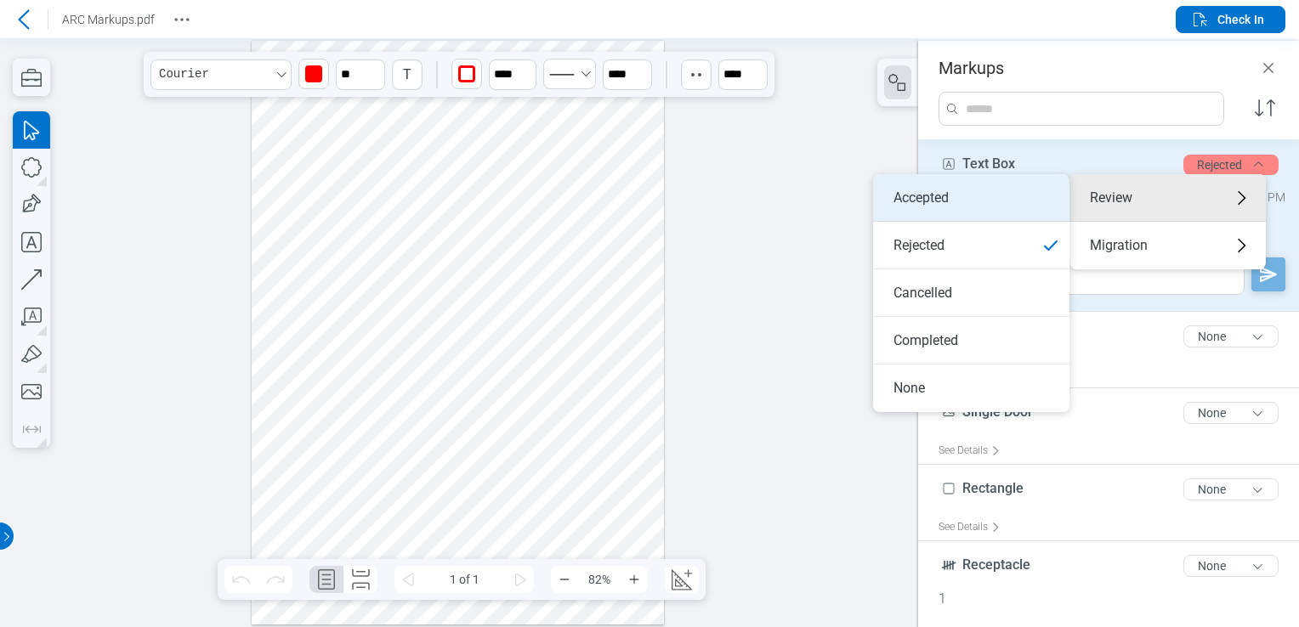
click at [575, 211] on li "Accepted" at bounding box center [971, 198] width 196 height 48
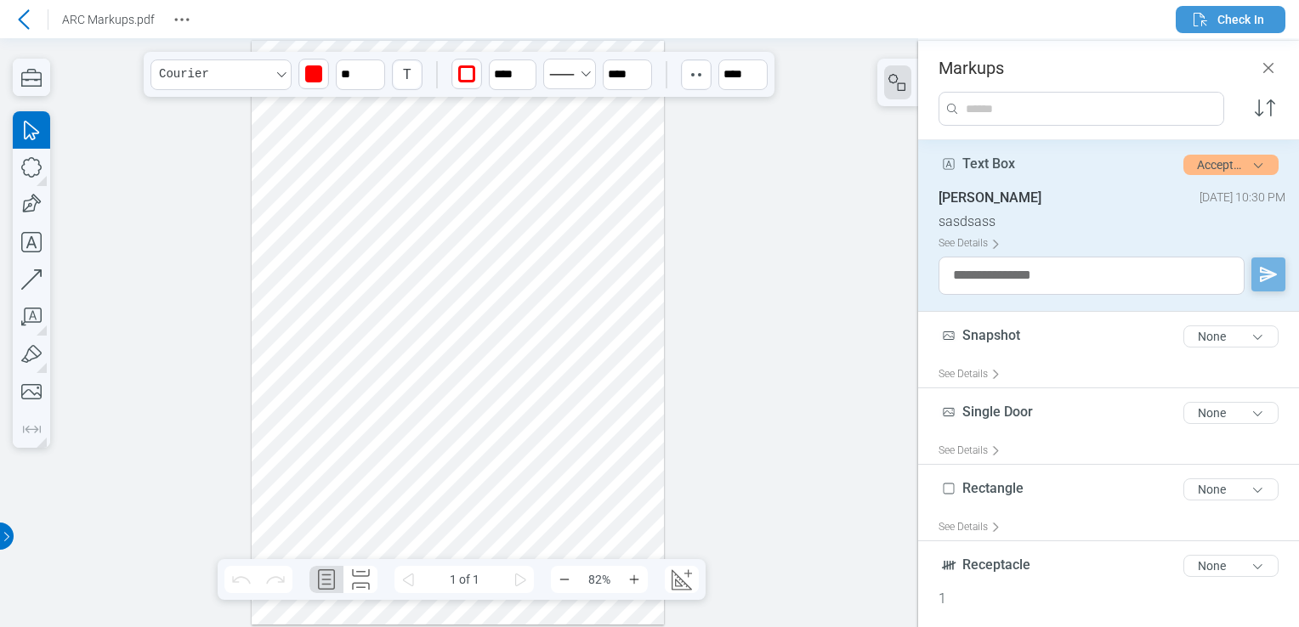
click at [575, 14] on span "Check In" at bounding box center [1240, 19] width 47 height 17
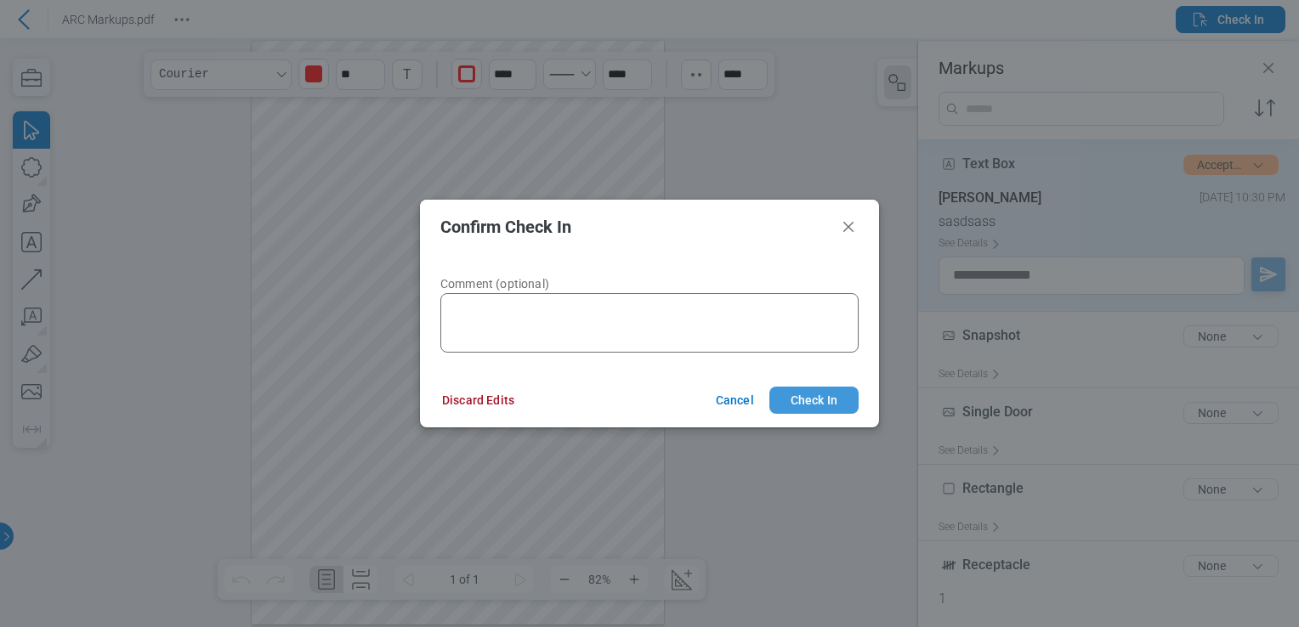
click at [575, 397] on button "Check In" at bounding box center [813, 400] width 89 height 27
